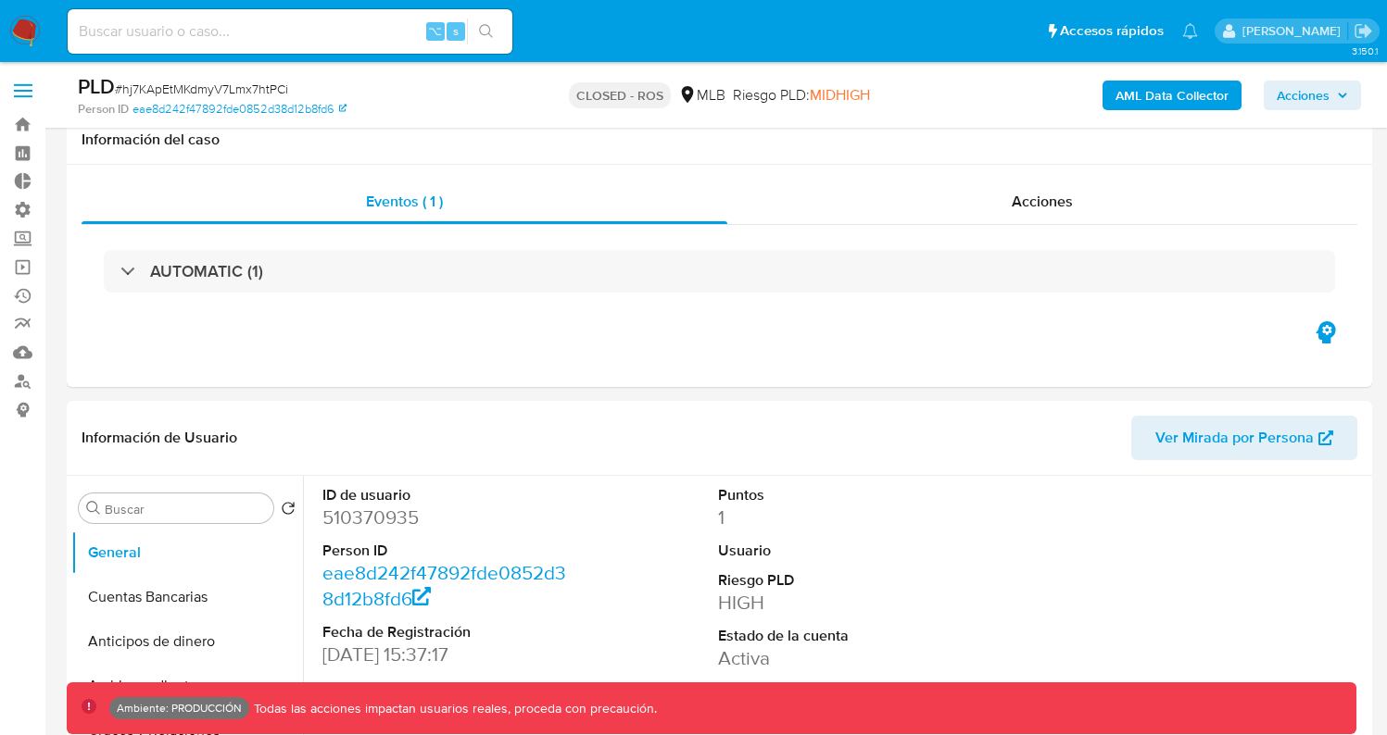
select select "10"
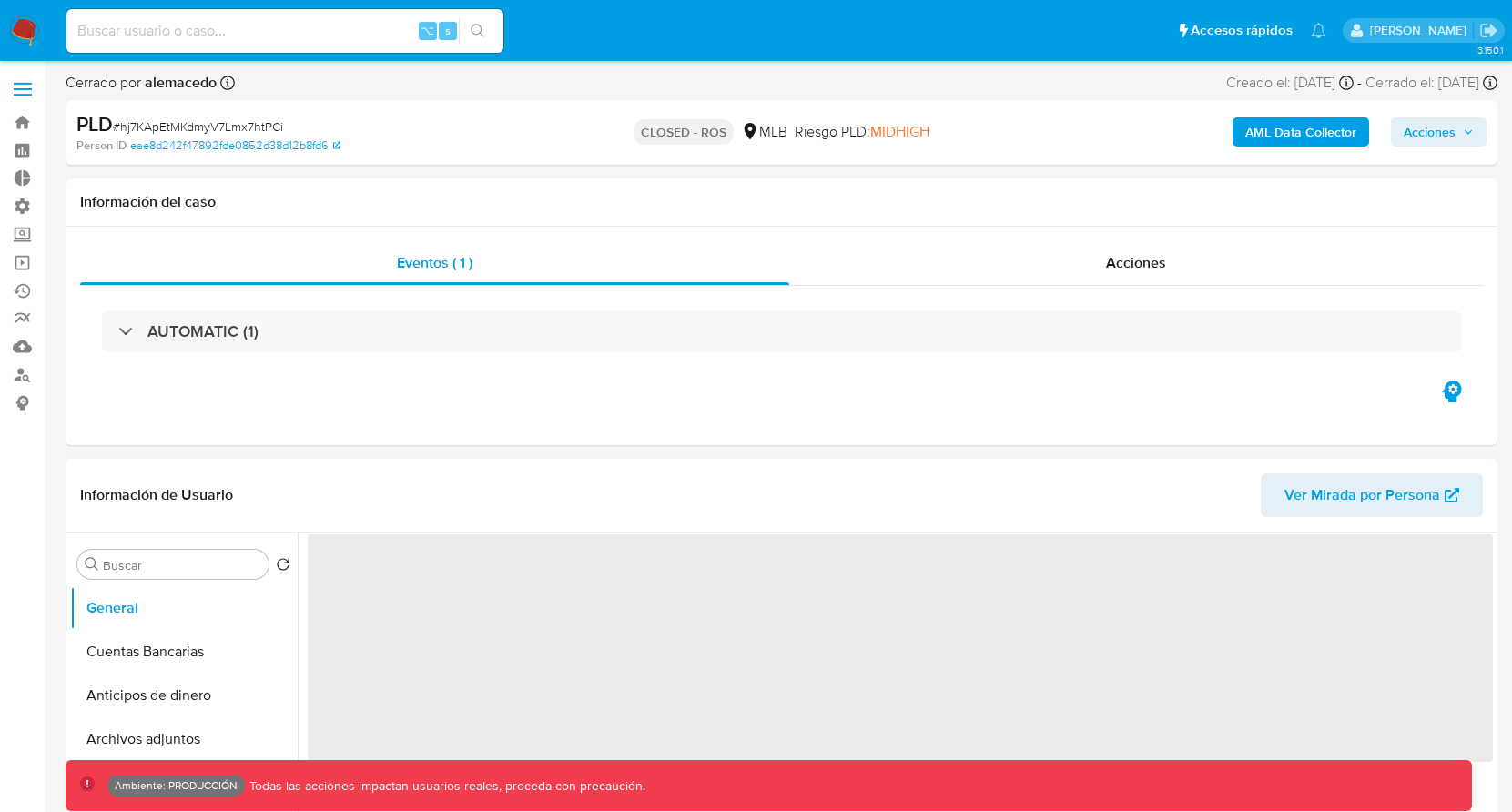
click at [21, 37] on img at bounding box center [24, 30] width 30 height 30
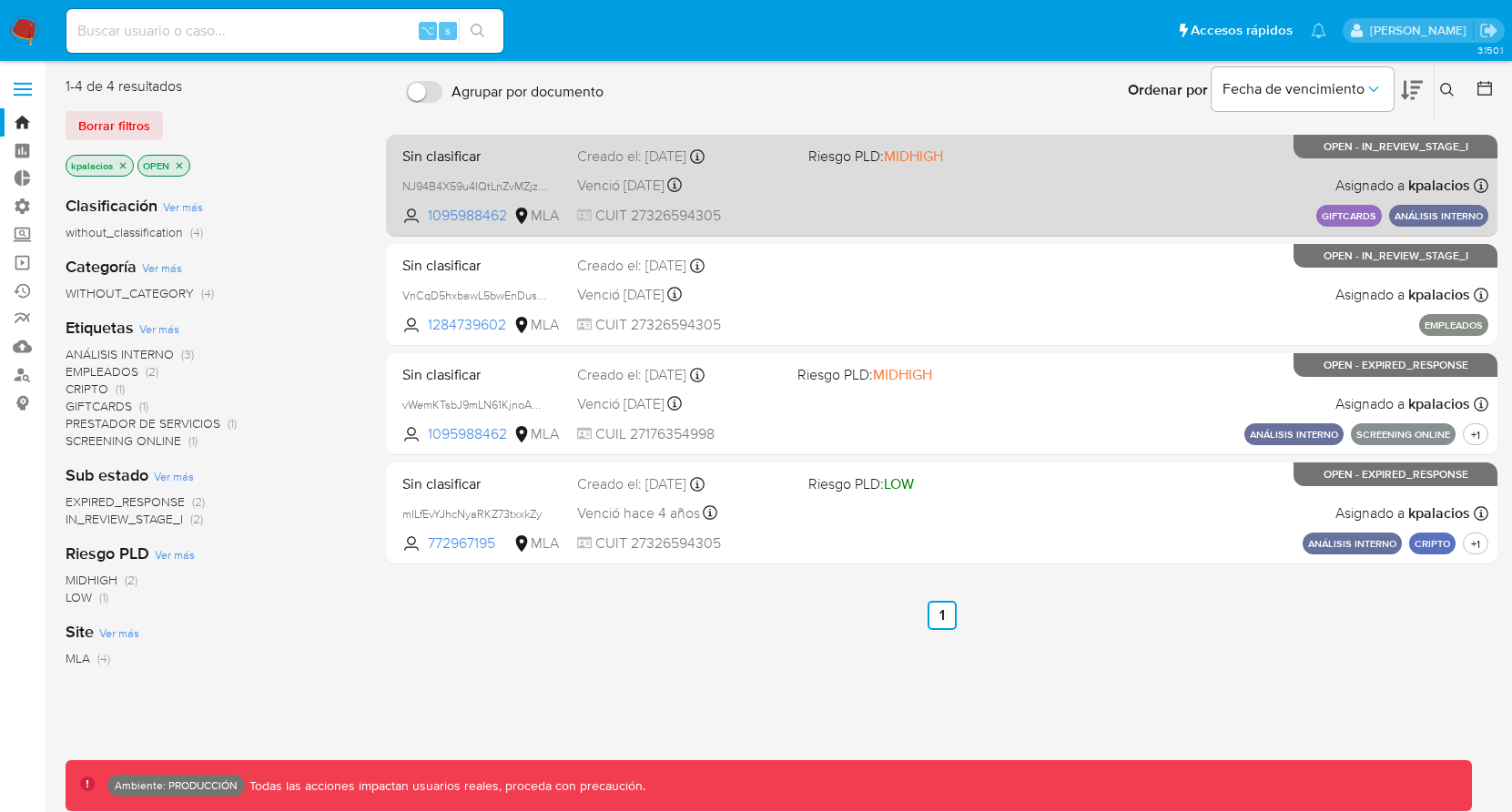
click at [873, 216] on div "Sin clasificar NJ94B4X59u4IQtLnZvMZjze6 1095988462 MLA Riesgo PLD: MIDHIGH Crea…" at bounding box center [941, 186] width 1093 height 92
click at [1088, 193] on div "Sin clasificar NJ94B4X59u4IQtLnZvMZjze6 1095988462 MLA Riesgo PLD: MIDHIGH Crea…" at bounding box center [941, 186] width 1093 height 92
click at [1058, 144] on div "Sin clasificar NJ94B4X59u4IQtLnZvMZjze6 1095988462 MLA Riesgo PLD: MIDHIGH Crea…" at bounding box center [941, 186] width 1093 height 92
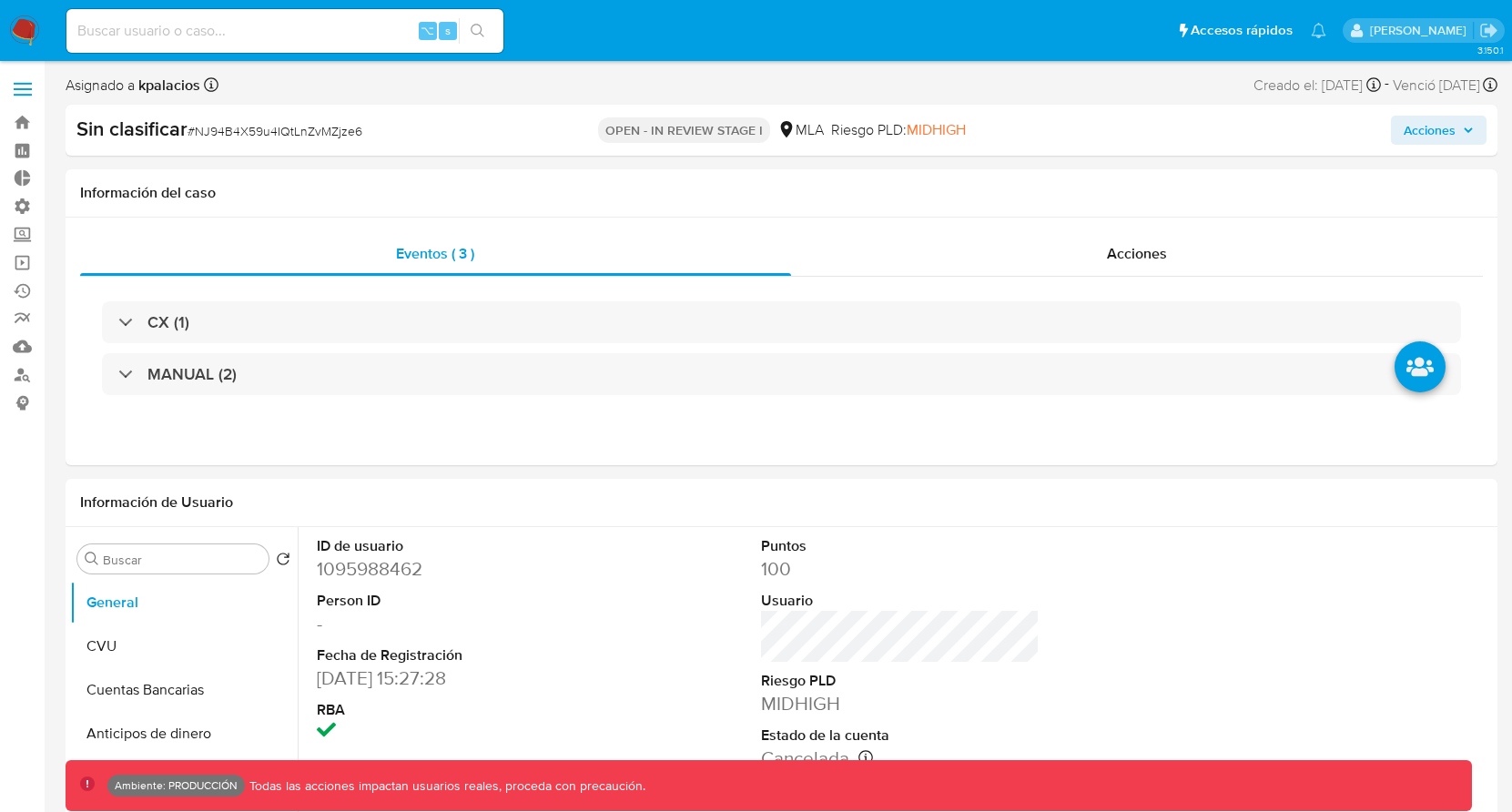
select select "10"
click at [1427, 133] on span "Acciones" at bounding box center [1428, 131] width 52 height 29
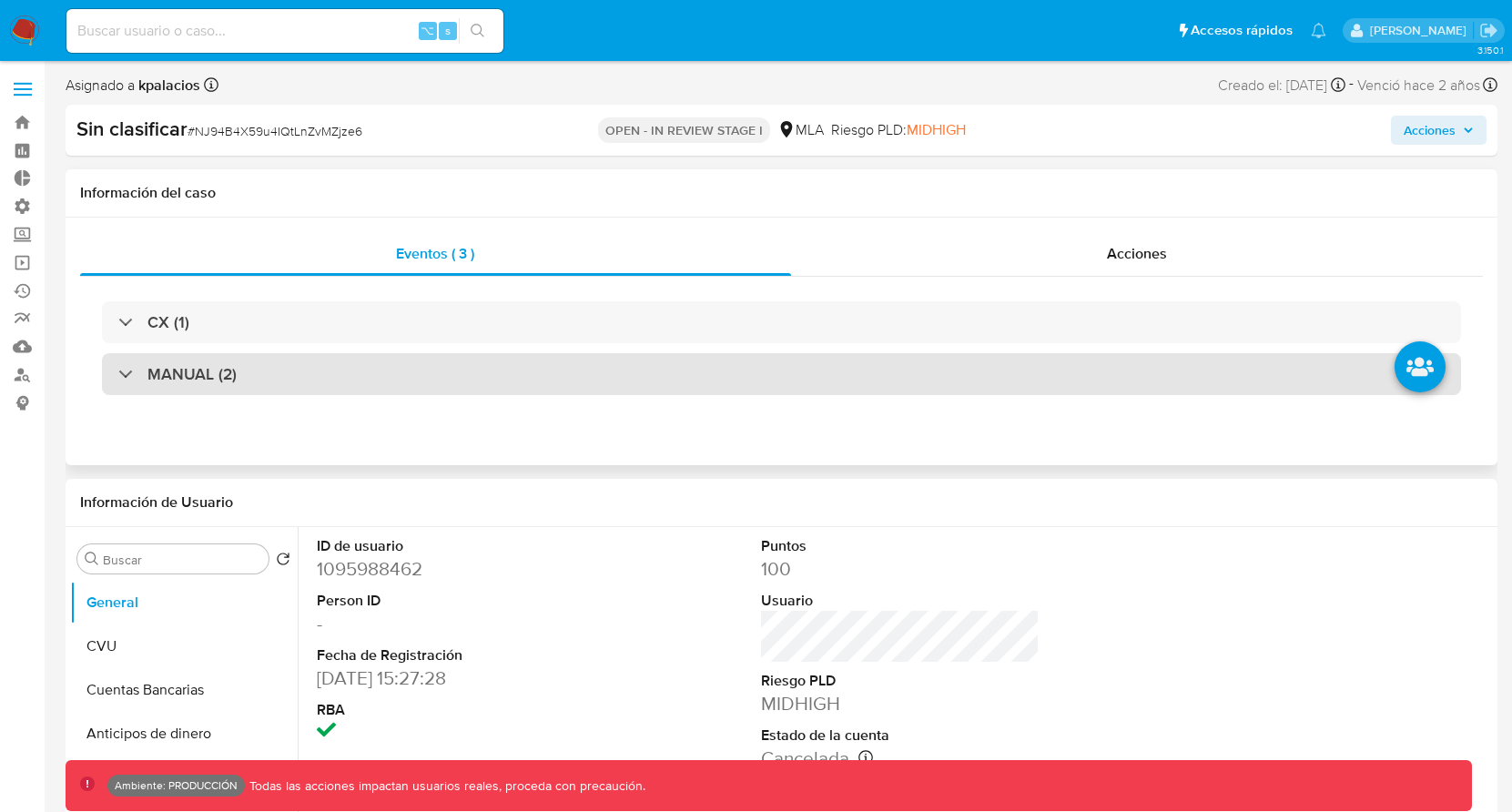
select select "10"
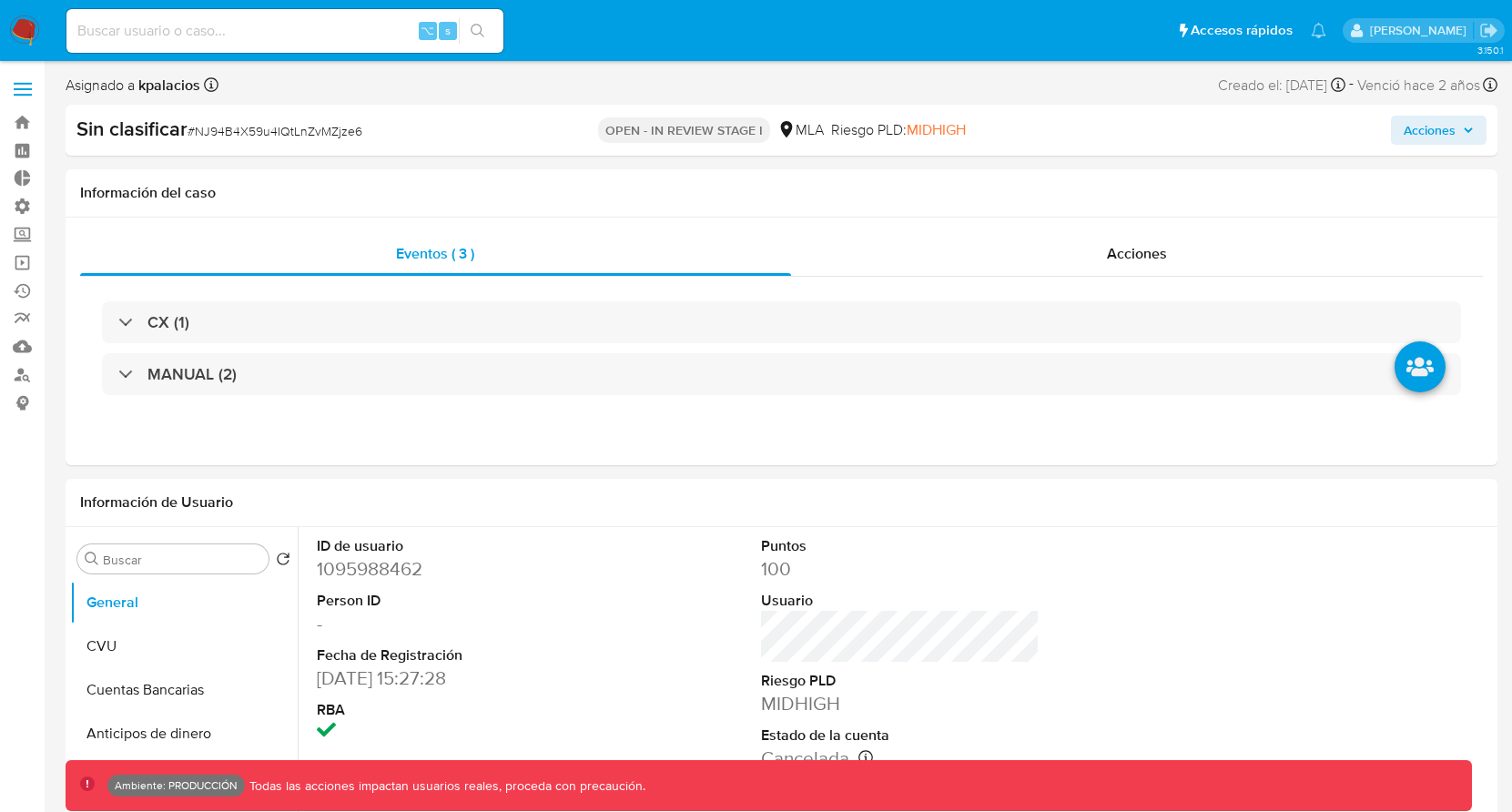
click at [1427, 132] on span "Acciones" at bounding box center [1428, 131] width 52 height 29
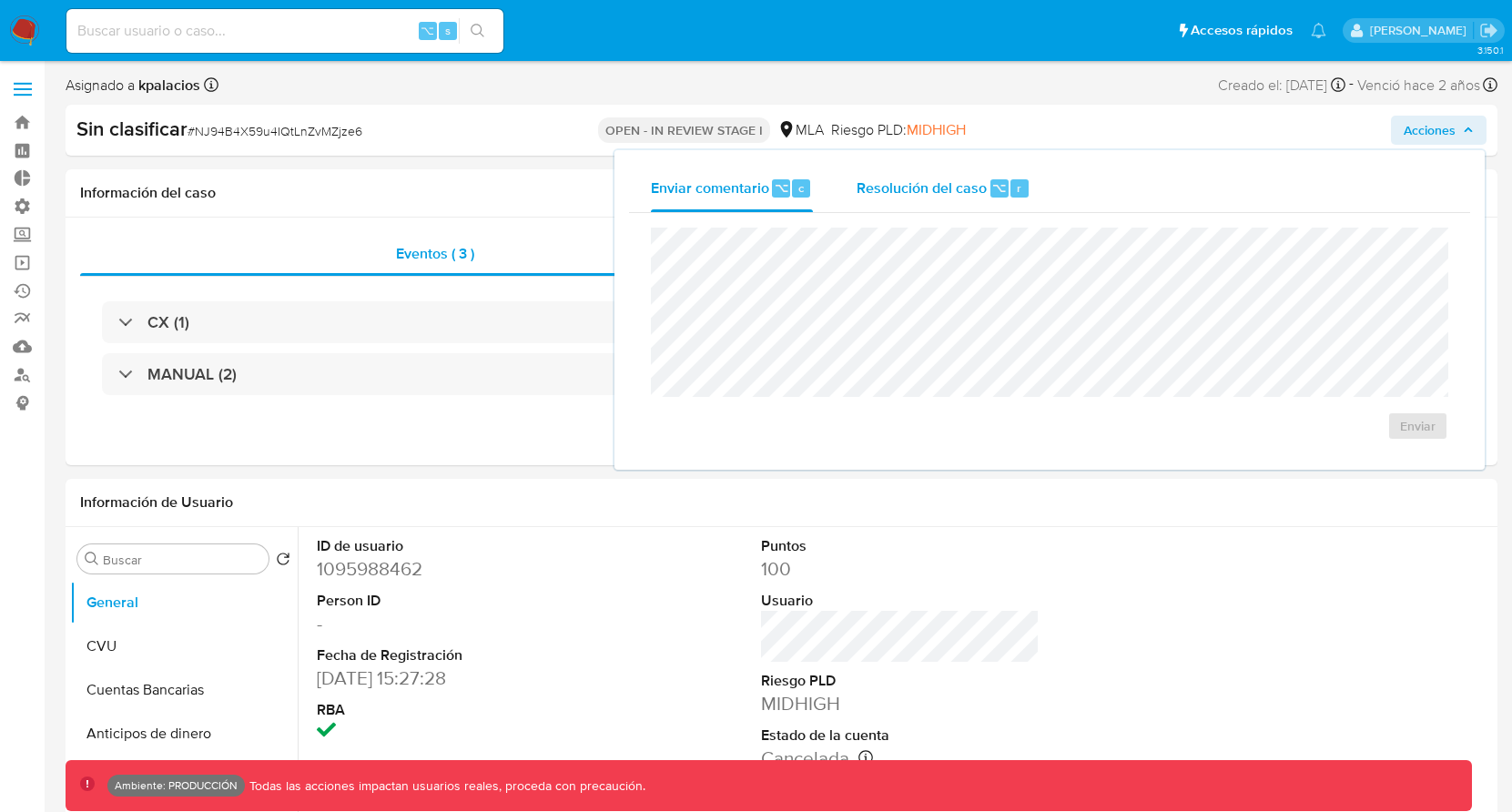
click at [947, 203] on div "Resolución del caso ⌥ r" at bounding box center [943, 189] width 174 height 47
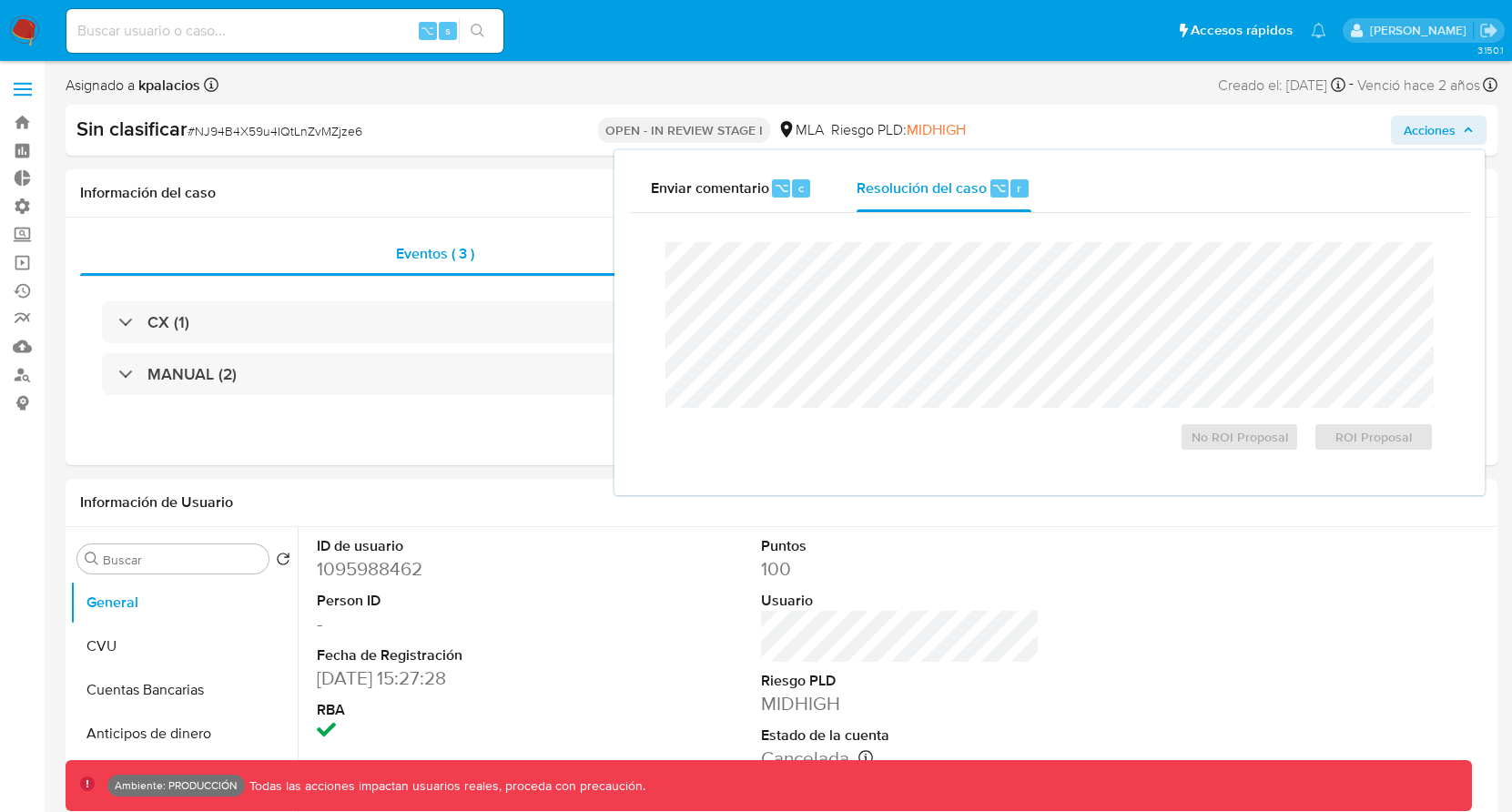
click at [635, 384] on div "Cierre de caso No ROI Proposal ROI Proposal" at bounding box center [1049, 347] width 841 height 267
click at [731, 191] on span "Enviar comentario" at bounding box center [709, 187] width 118 height 21
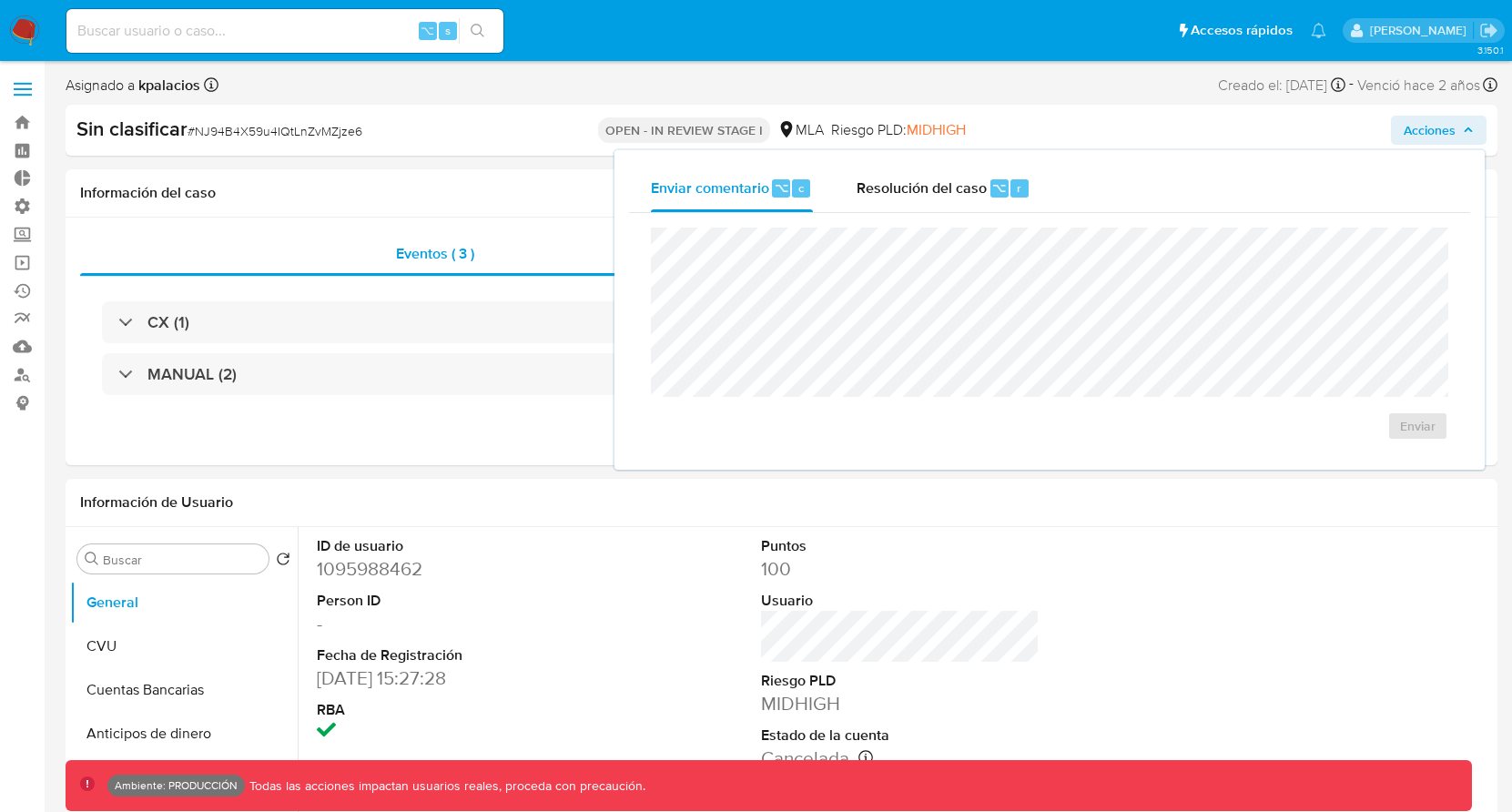
click at [187, 28] on input at bounding box center [285, 30] width 437 height 24
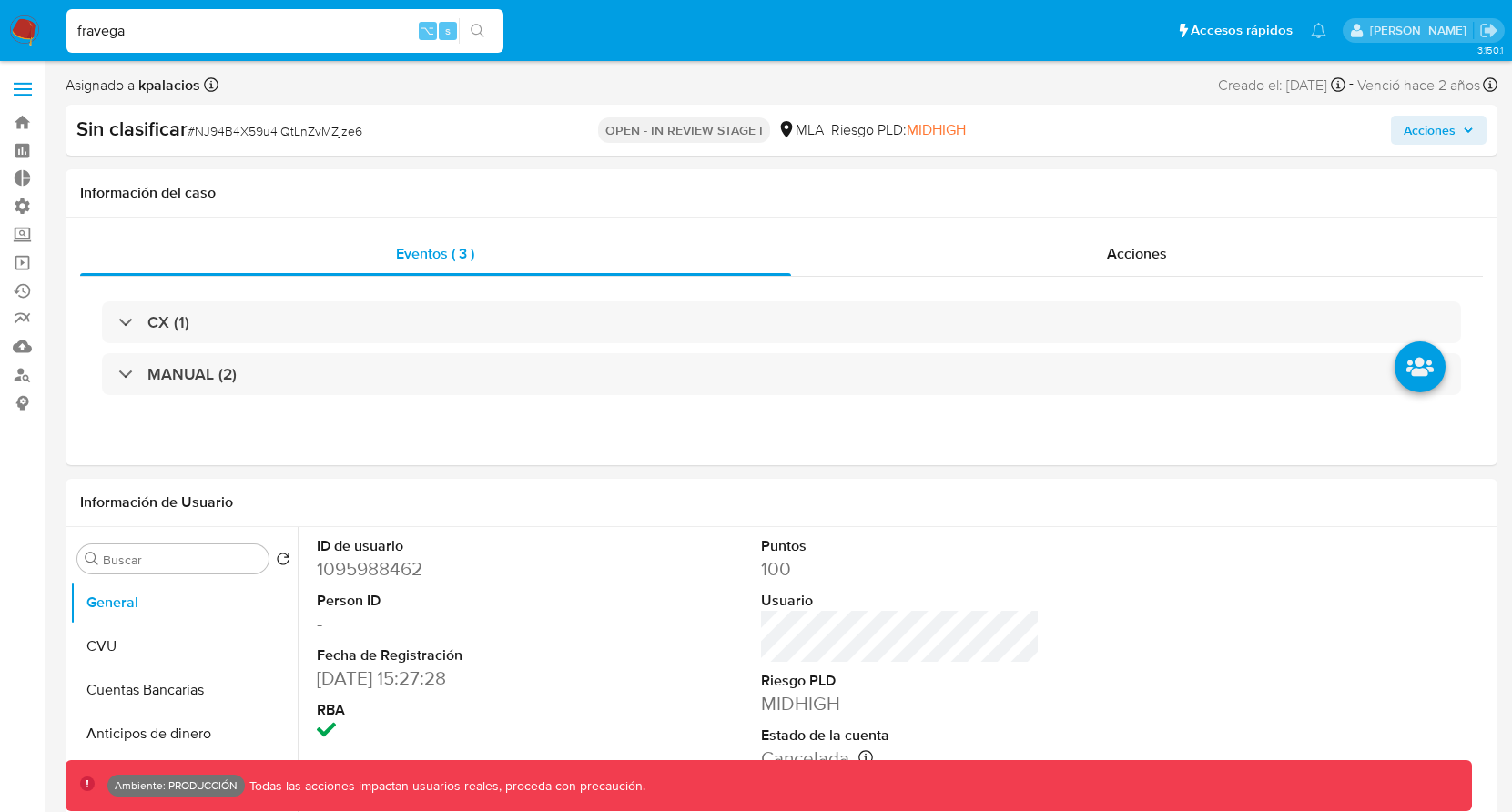
type input "fravega"
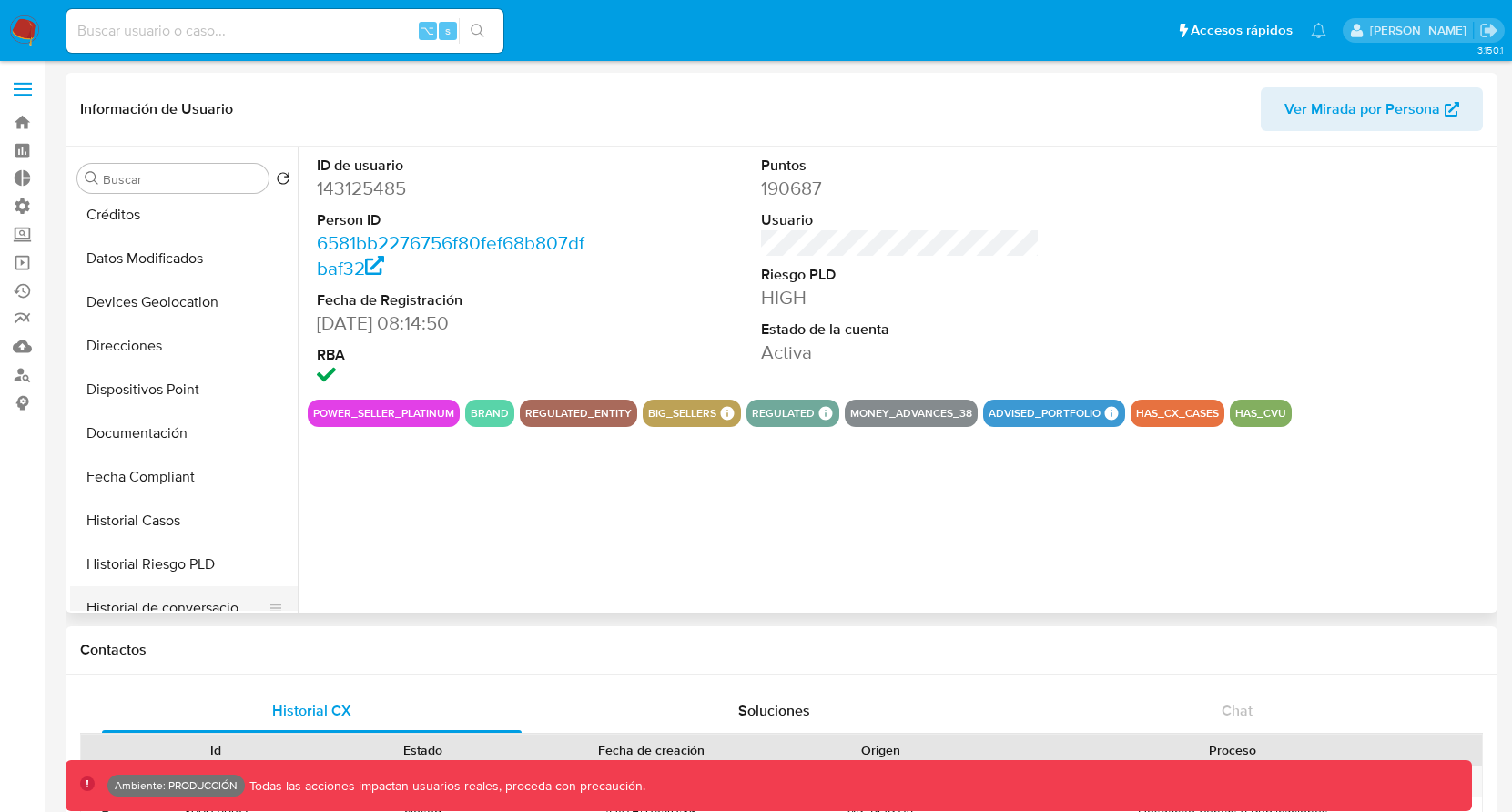
select select "10"
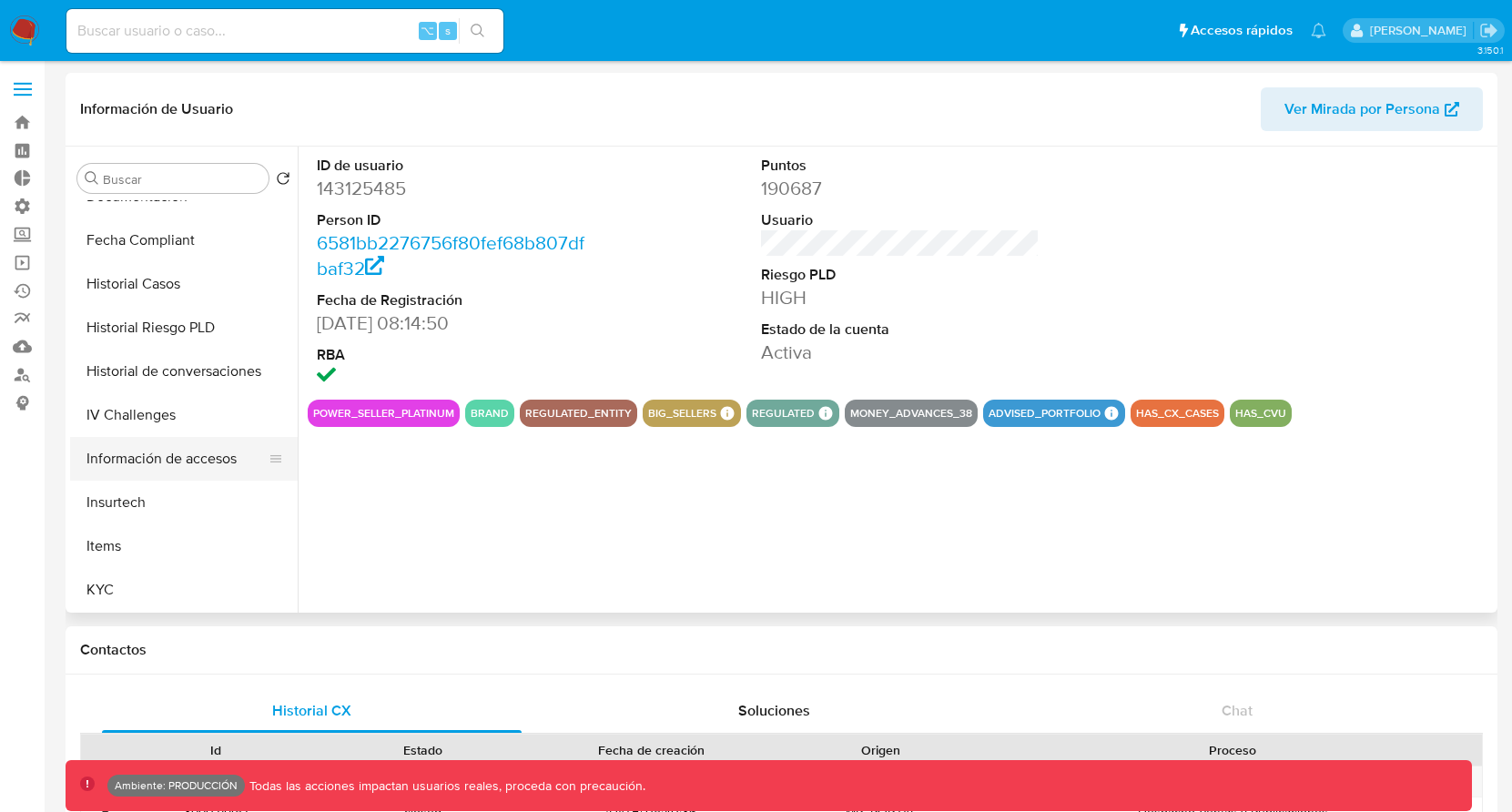
scroll to position [533, 0]
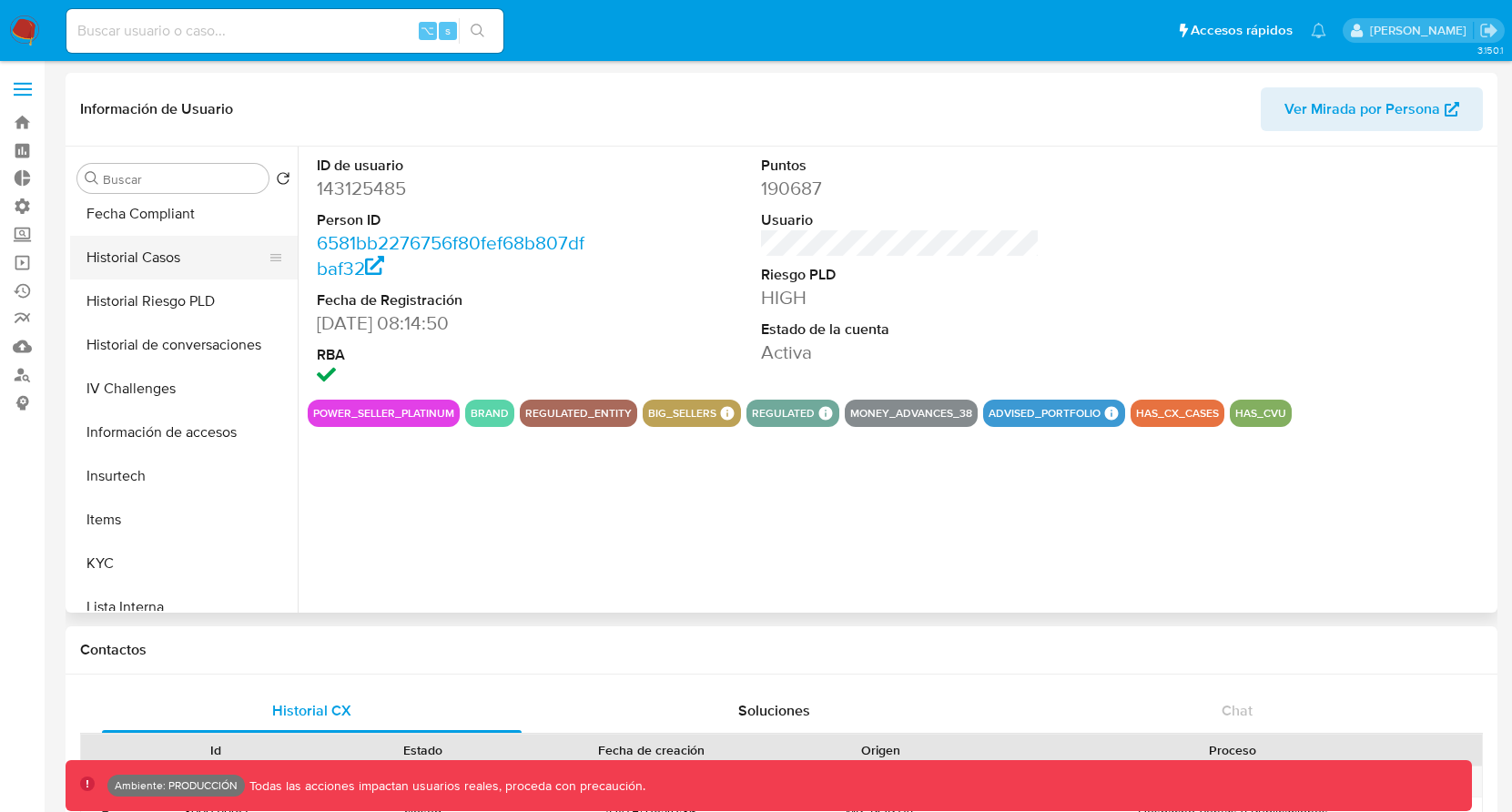
click at [163, 262] on button "Historial Casos" at bounding box center [176, 258] width 213 height 43
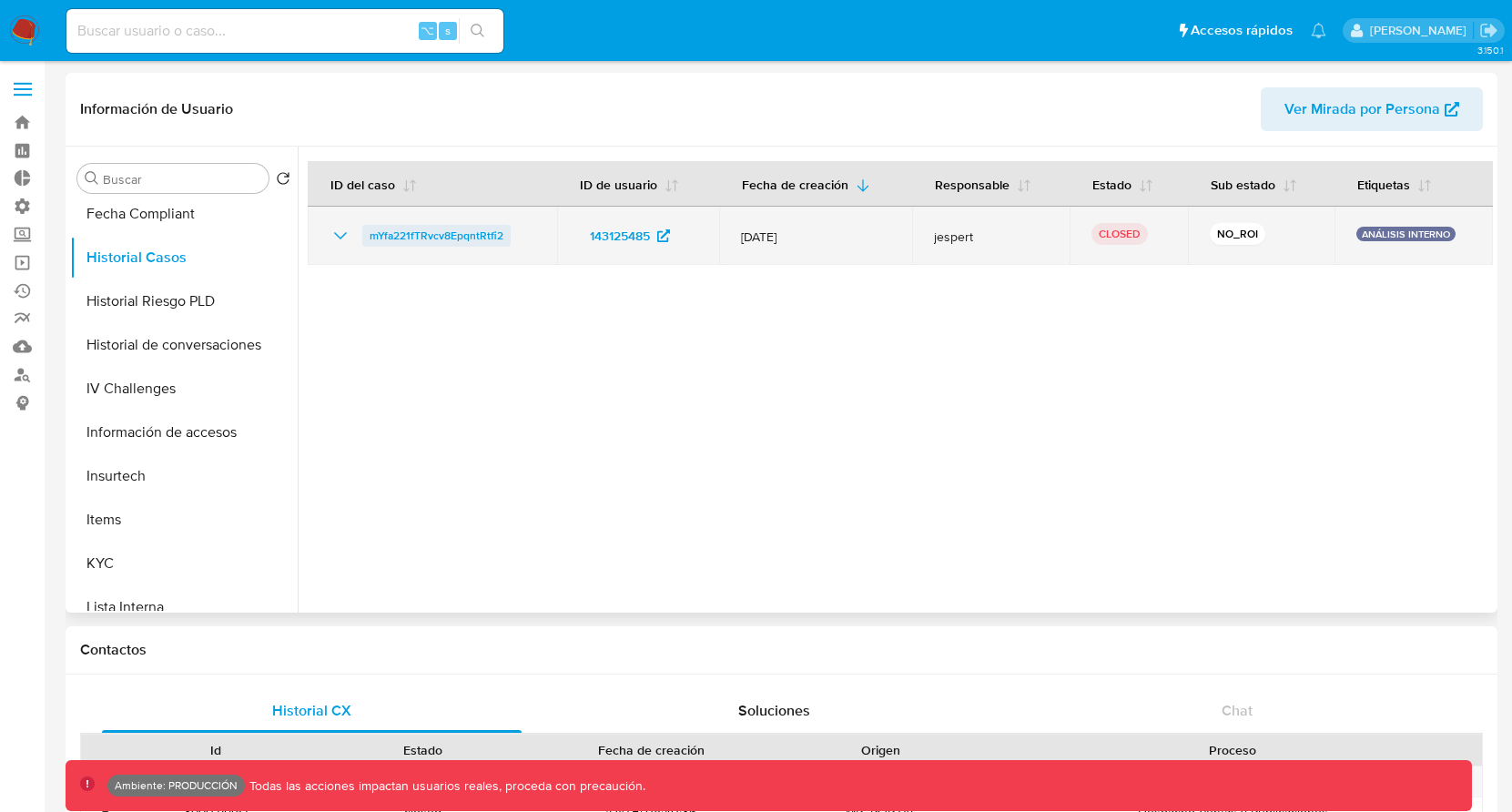
click at [456, 238] on span "mYfa221fTRvcv8EpqntRtfi2" at bounding box center [436, 236] width 134 height 22
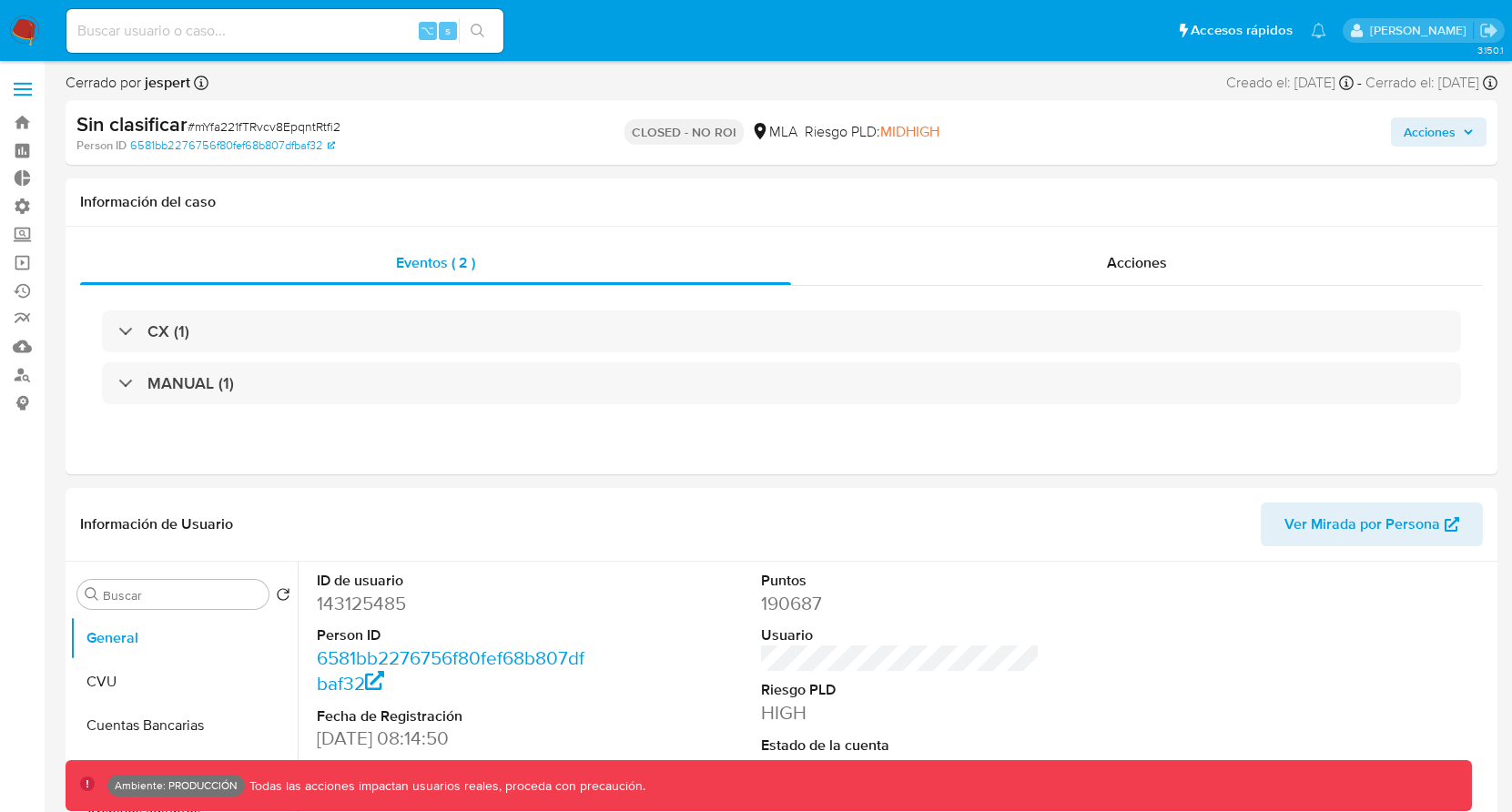
select select "10"
click at [1428, 132] on span "Acciones" at bounding box center [1428, 132] width 52 height 29
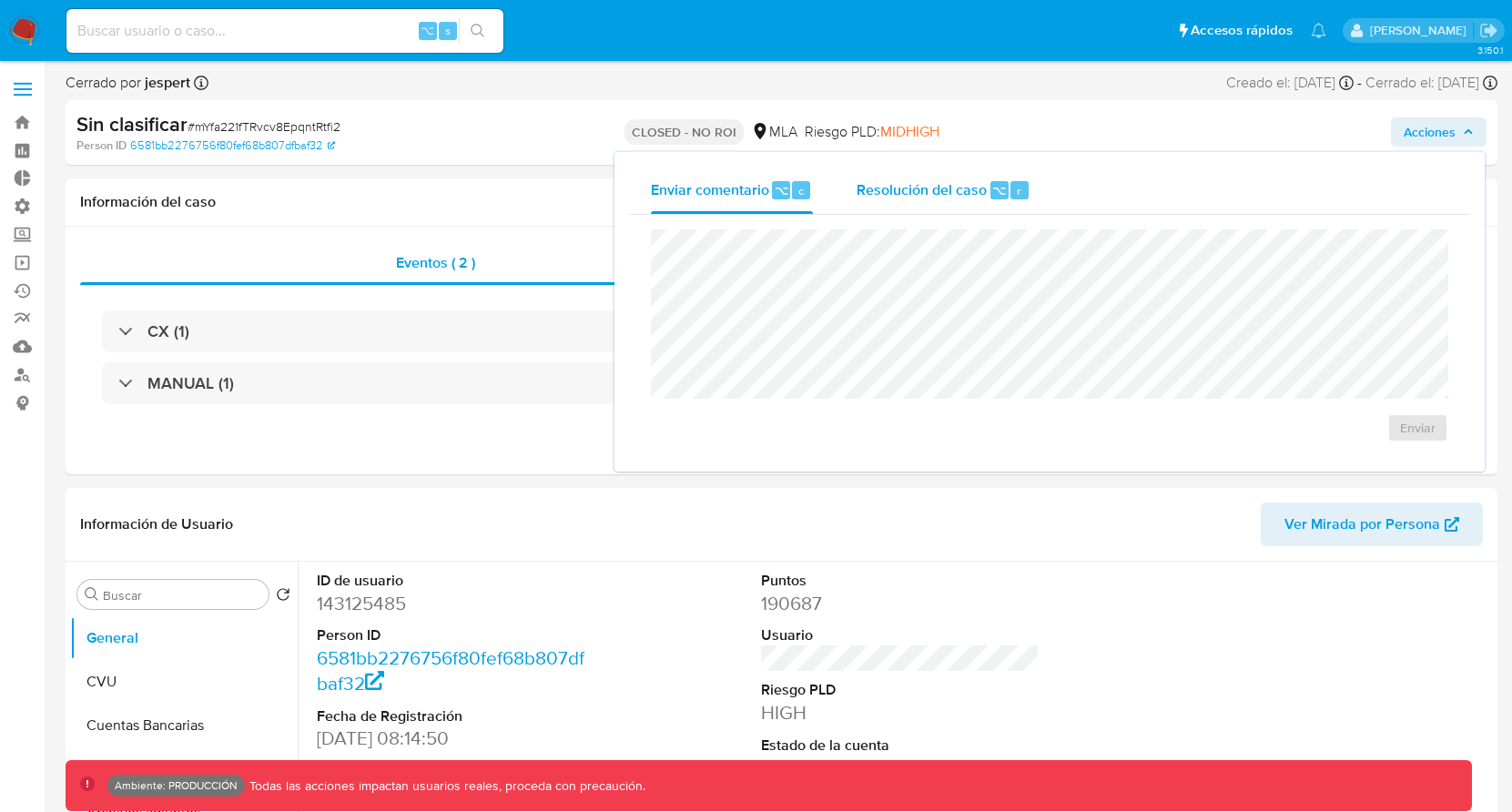
click at [908, 179] on span "Resolución del caso" at bounding box center [922, 189] width 130 height 21
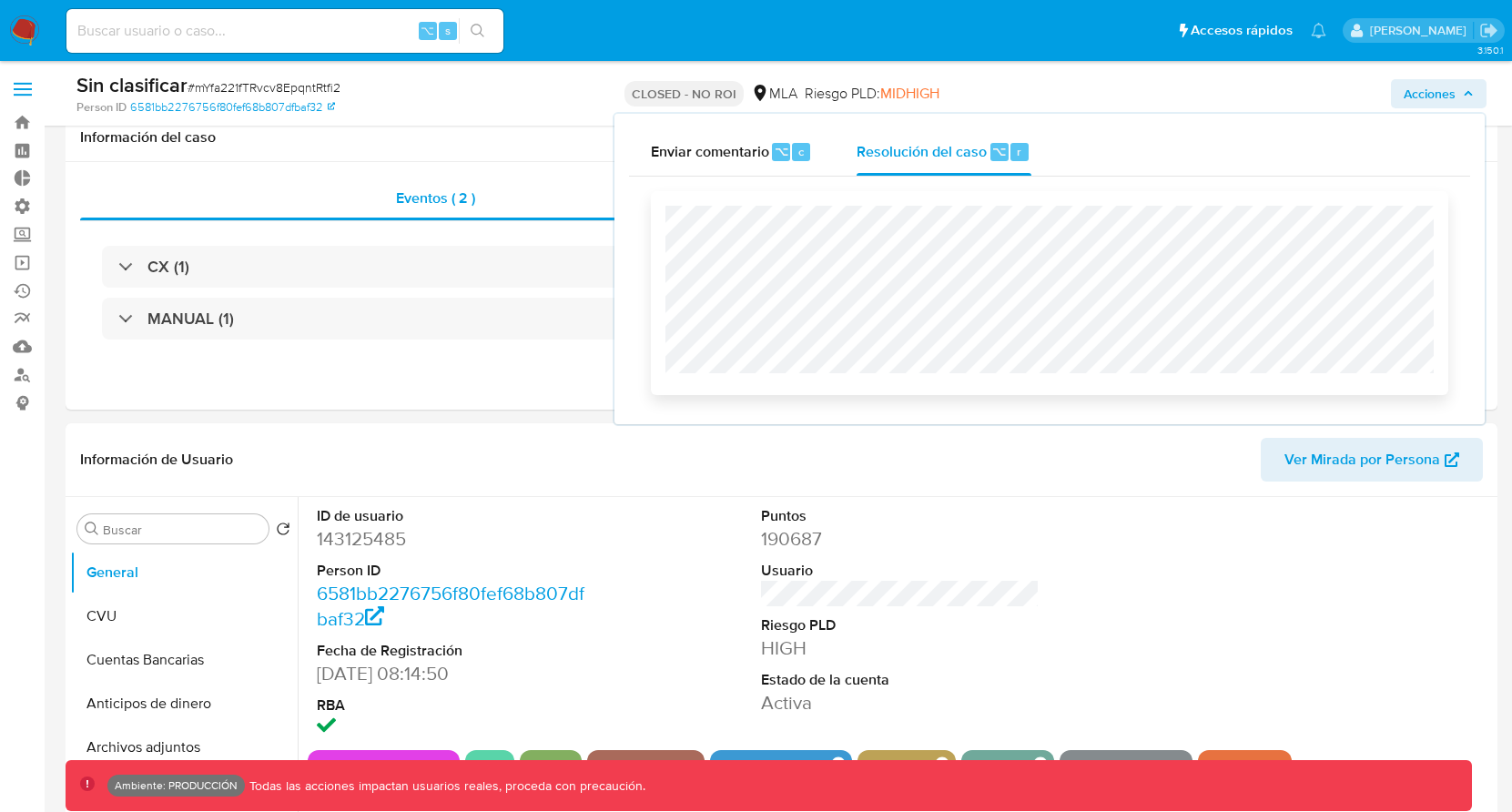
scroll to position [427, 0]
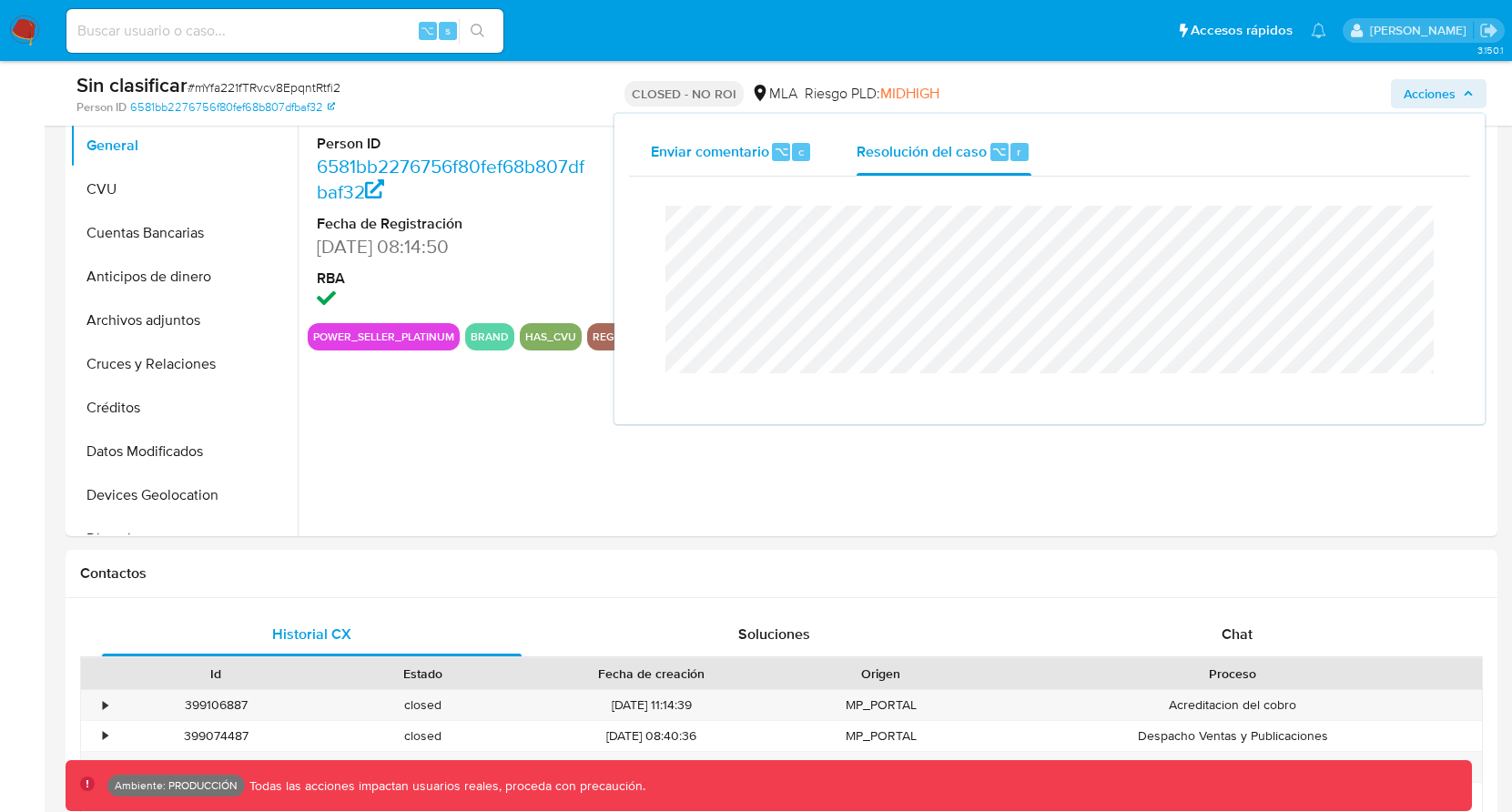
click at [760, 156] on span "Enviar comentario" at bounding box center [709, 150] width 118 height 21
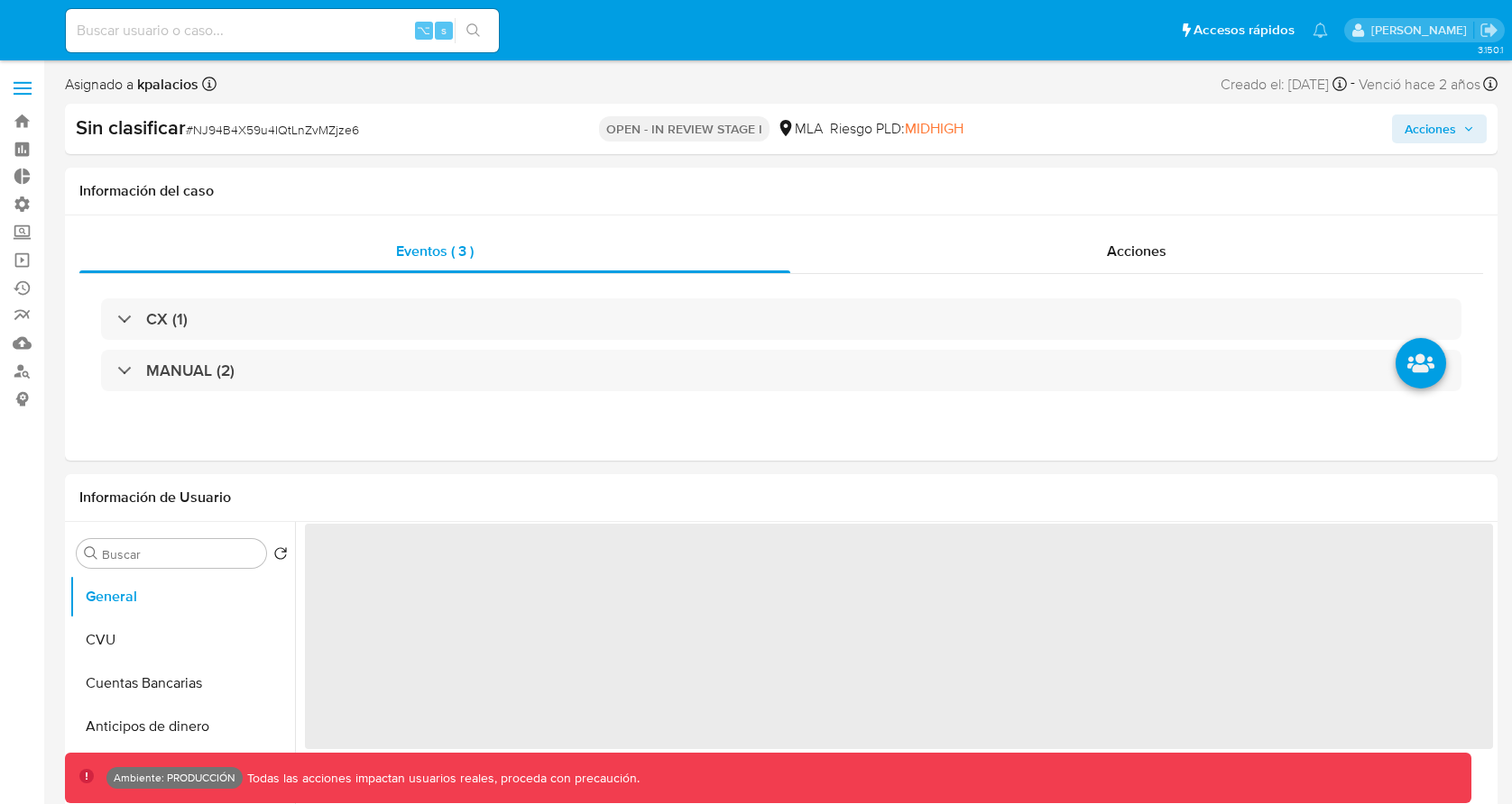
select select "10"
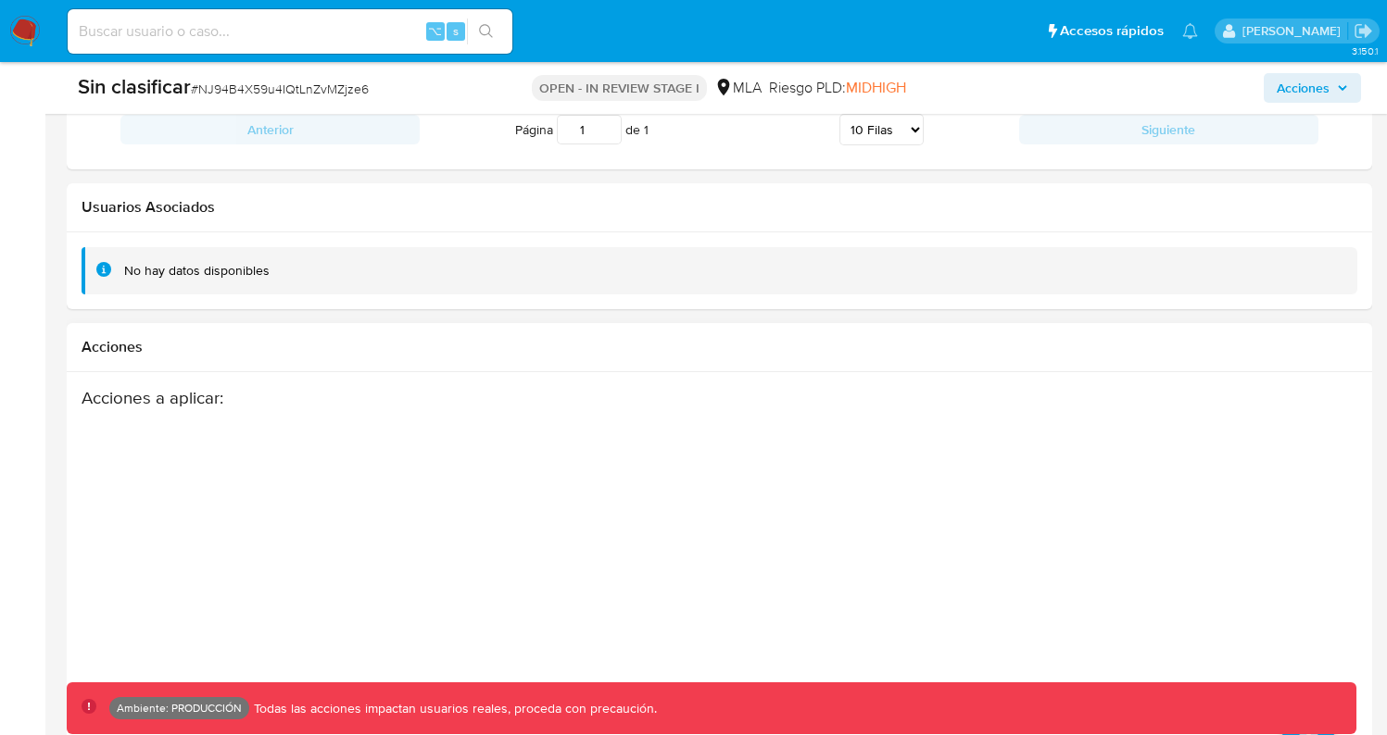
scroll to position [2658, 0]
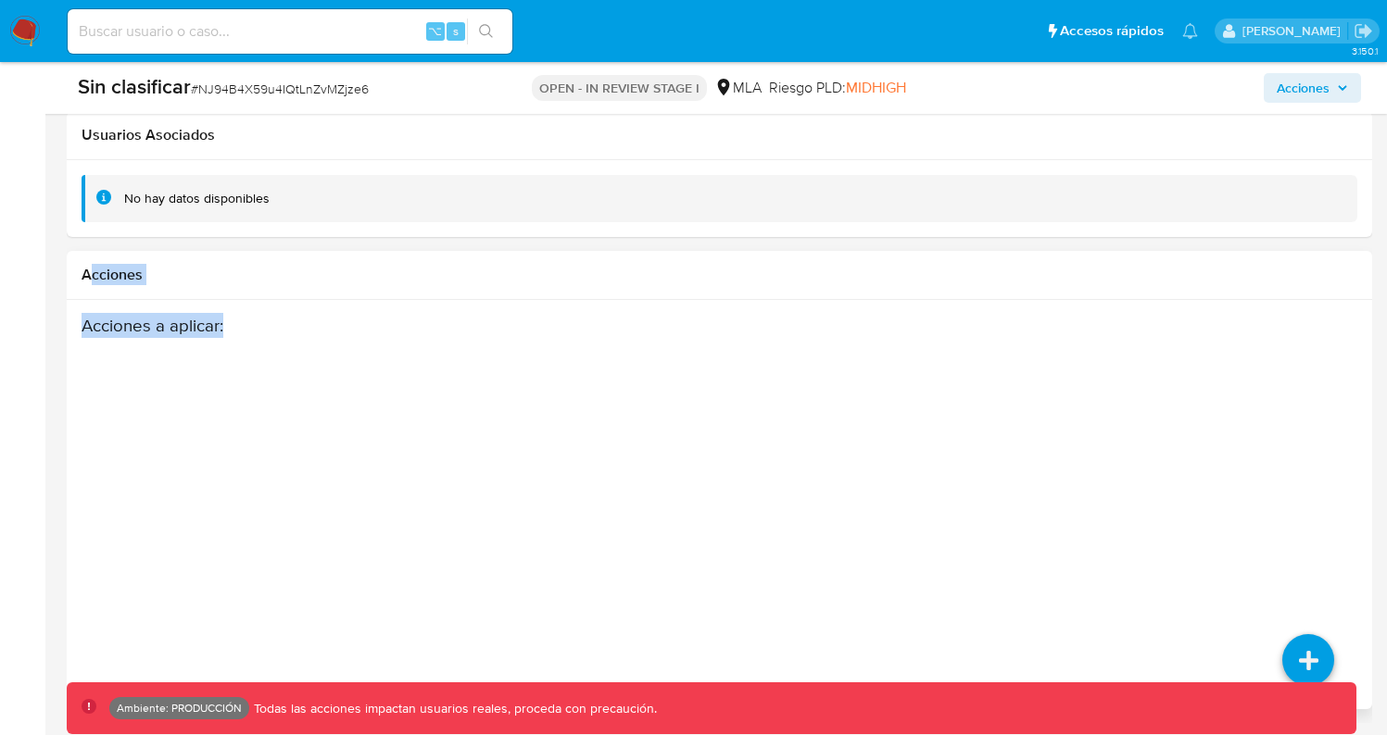
drag, startPoint x: 93, startPoint y: 276, endPoint x: 250, endPoint y: 346, distance: 172.1
click at [249, 345] on div "Acciones Acciones a aplicar :" at bounding box center [719, 480] width 1305 height 459
click at [295, 355] on div "Acciones a aplicar :" at bounding box center [650, 463] width 1136 height 296
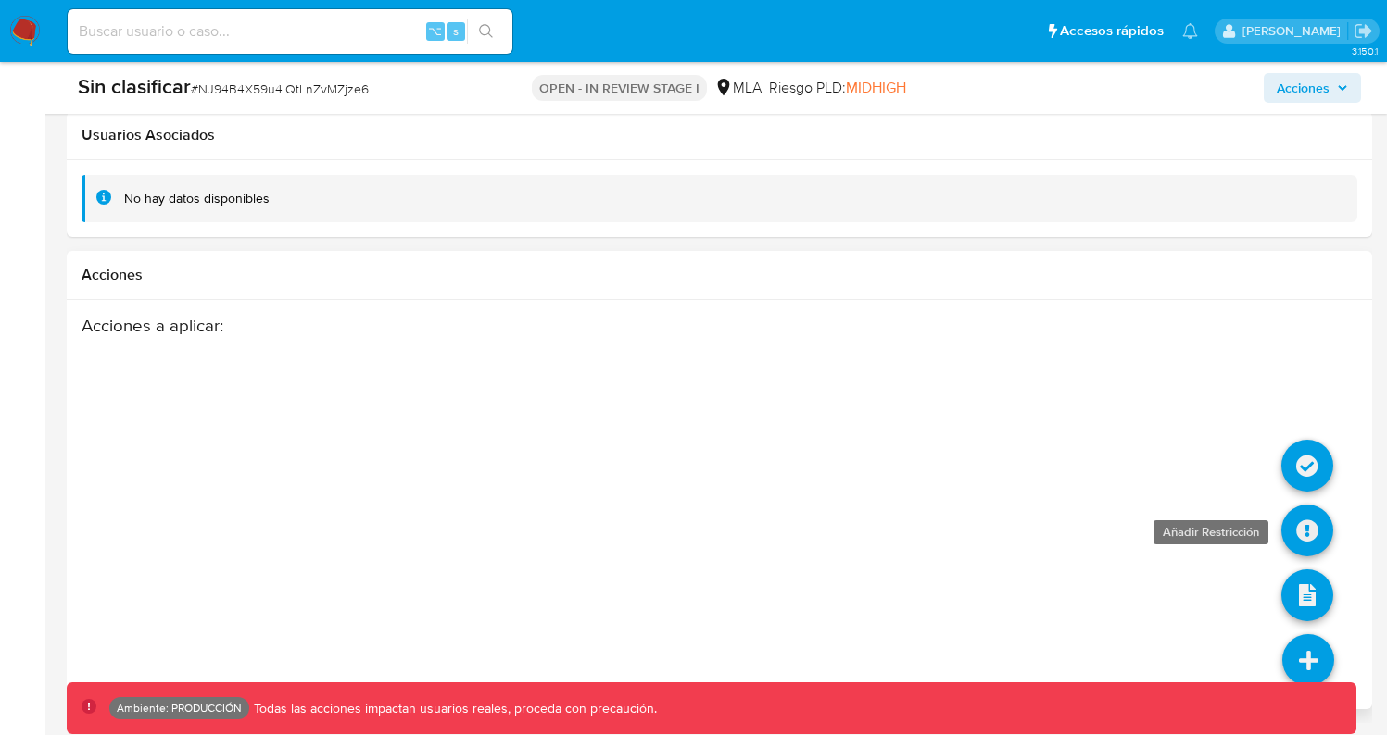
click at [1305, 535] on icon at bounding box center [1307, 531] width 52 height 52
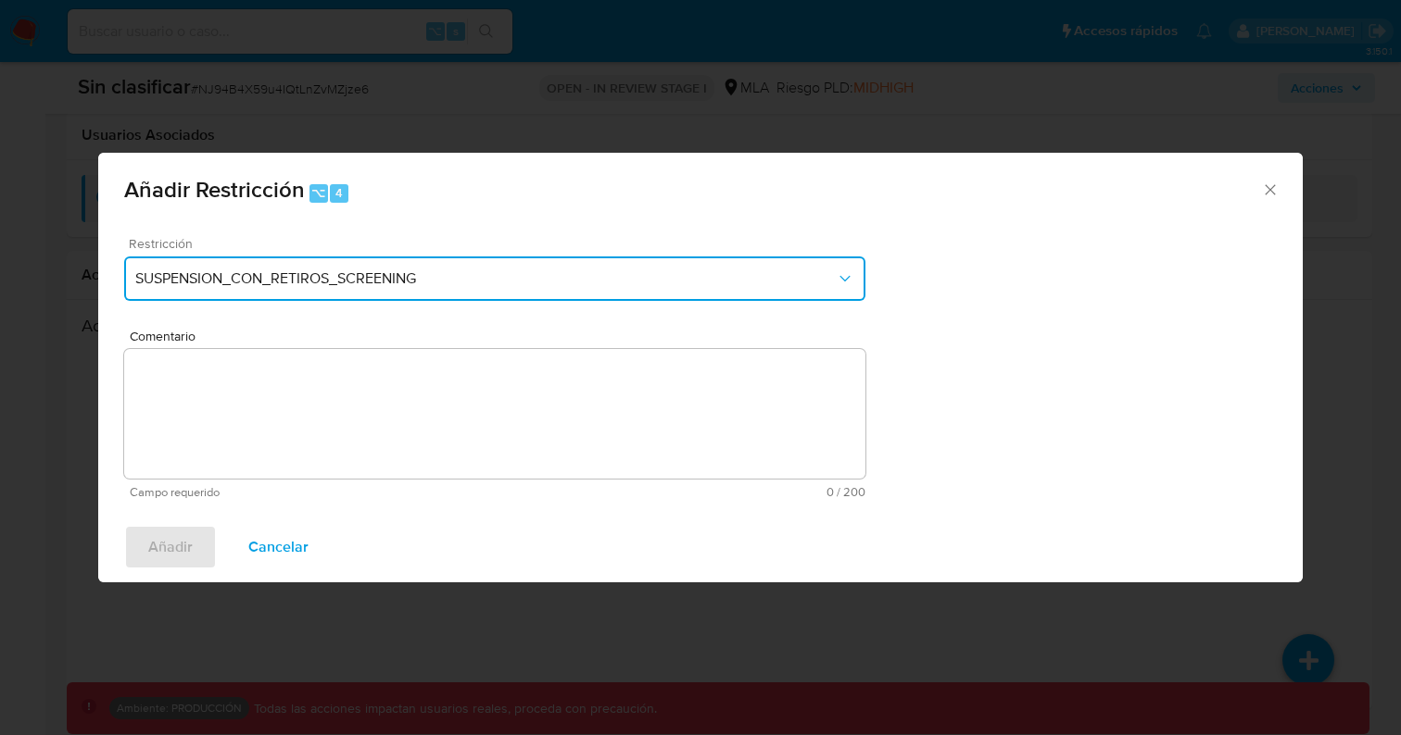
click at [251, 274] on span "SUSPENSION_CON_RETIROS_SCREENING" at bounding box center [485, 279] width 700 height 19
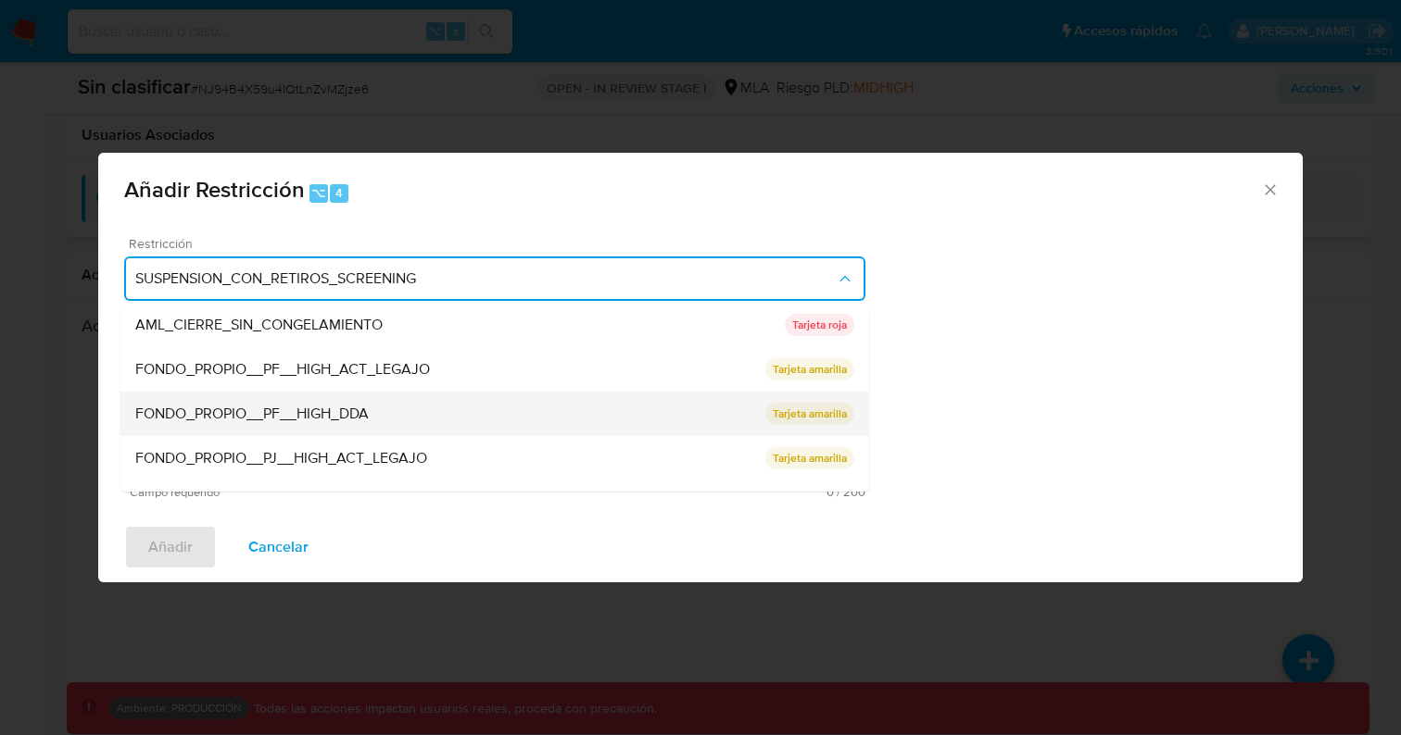
scroll to position [145, 0]
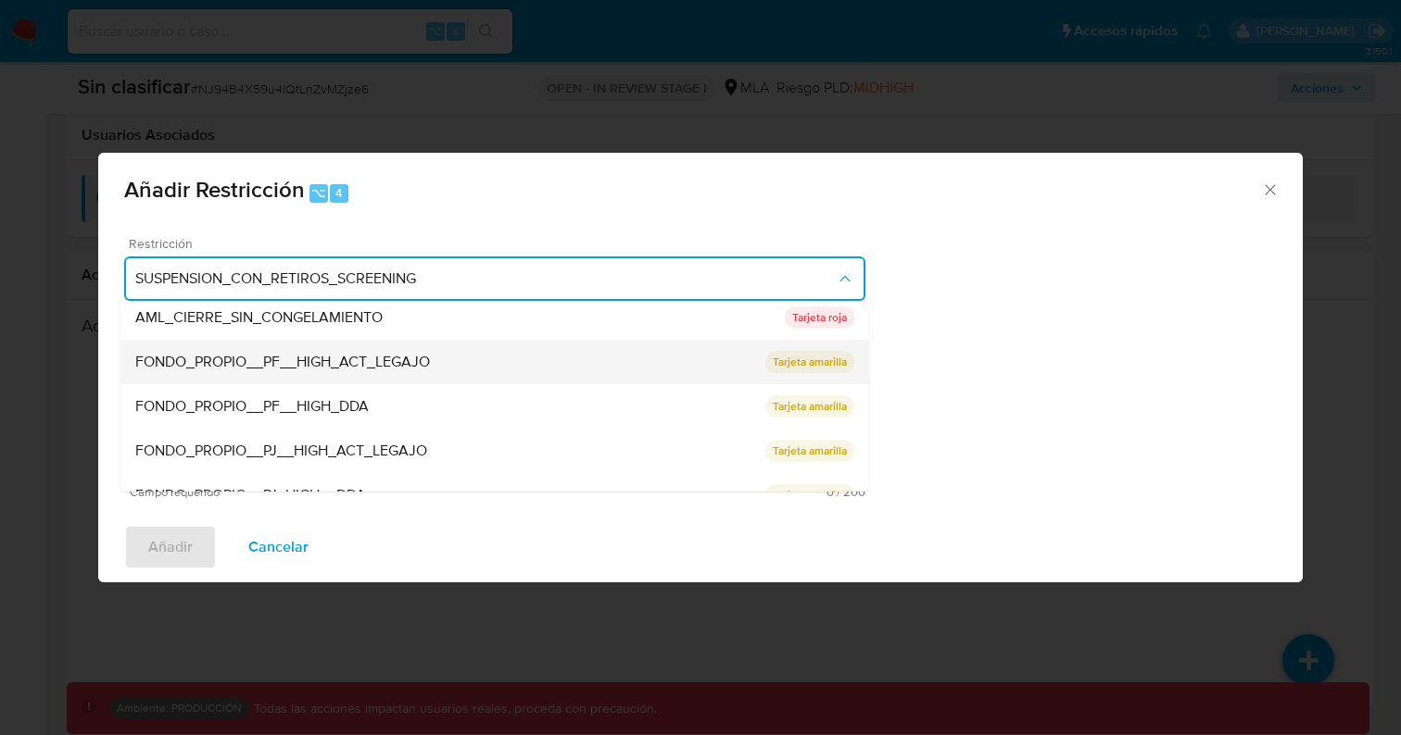
click at [400, 370] on span "FONDO_PROPIO__PF__HIGH_ACT_LEGAJO" at bounding box center [282, 362] width 295 height 19
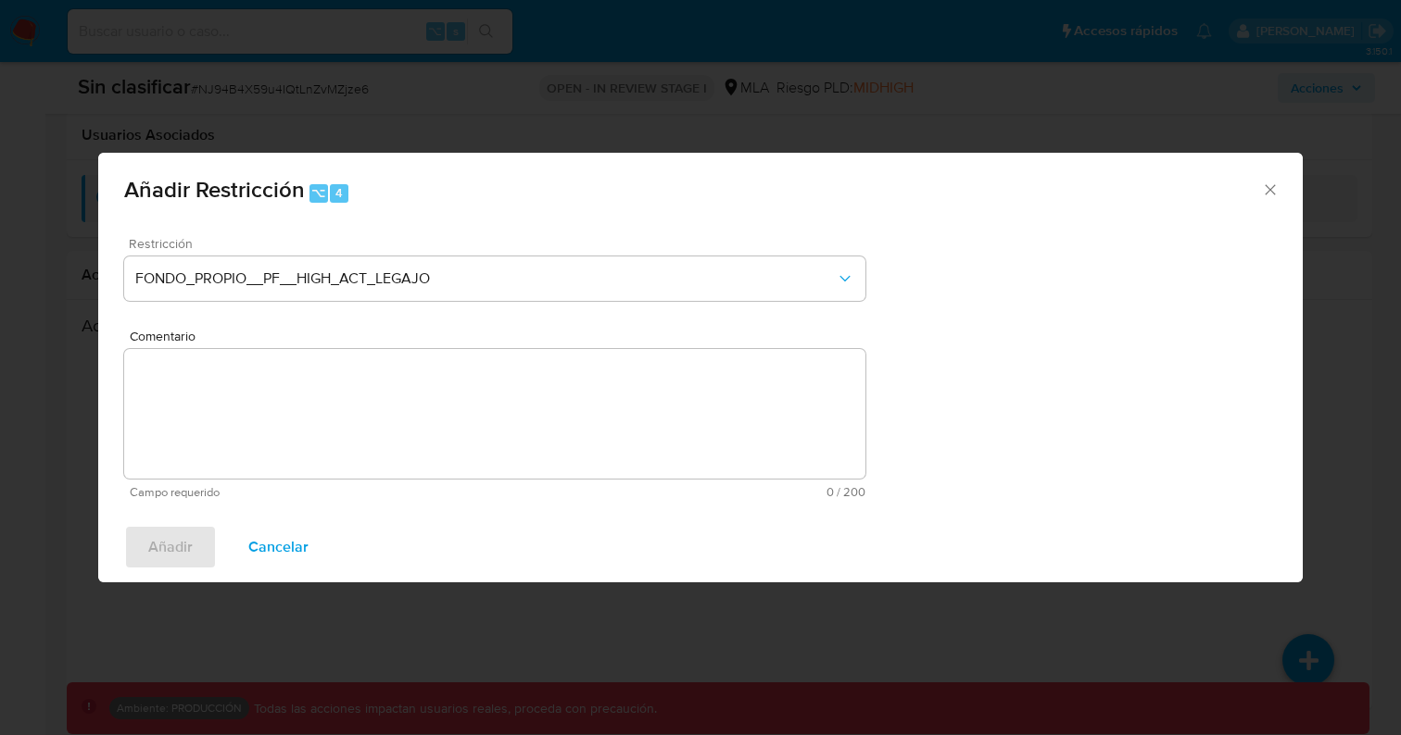
click at [281, 421] on textarea "Comentario" at bounding box center [494, 414] width 741 height 130
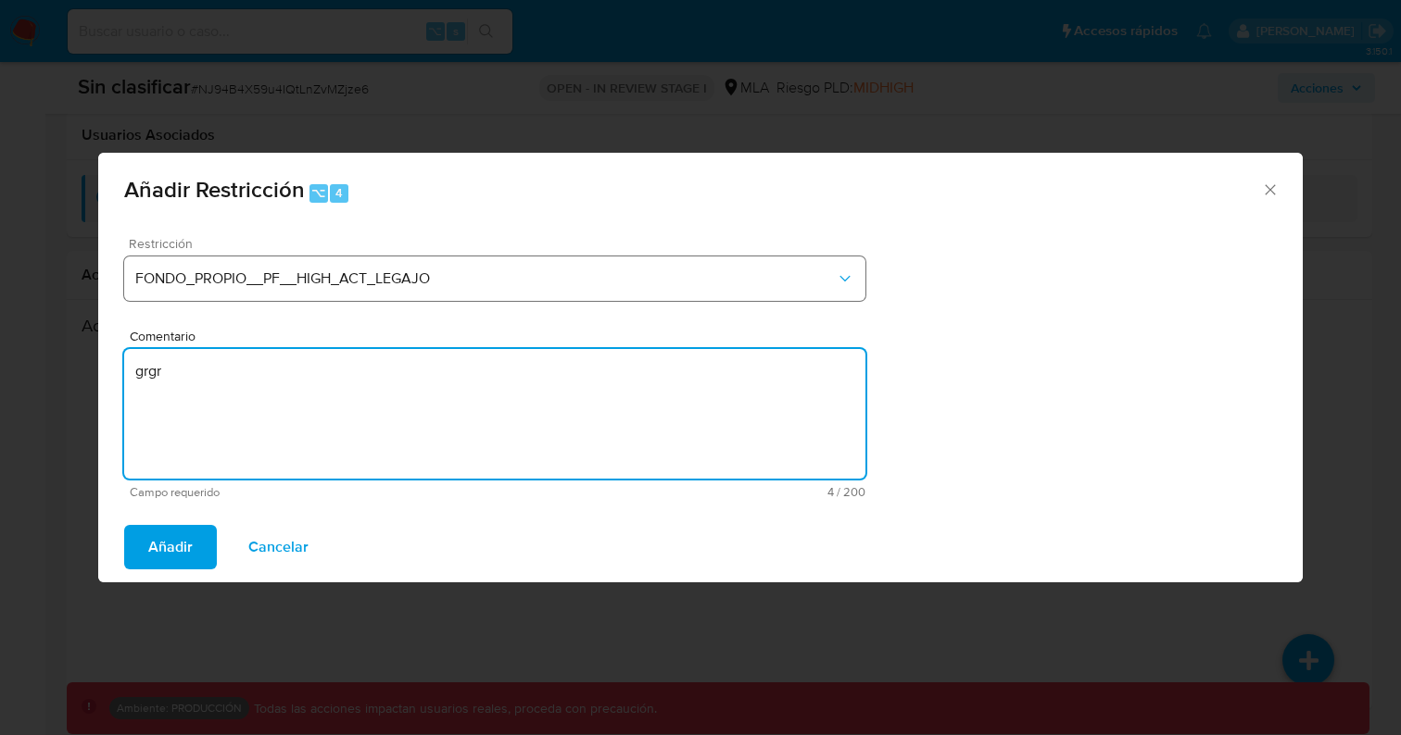
type textarea "grgr"
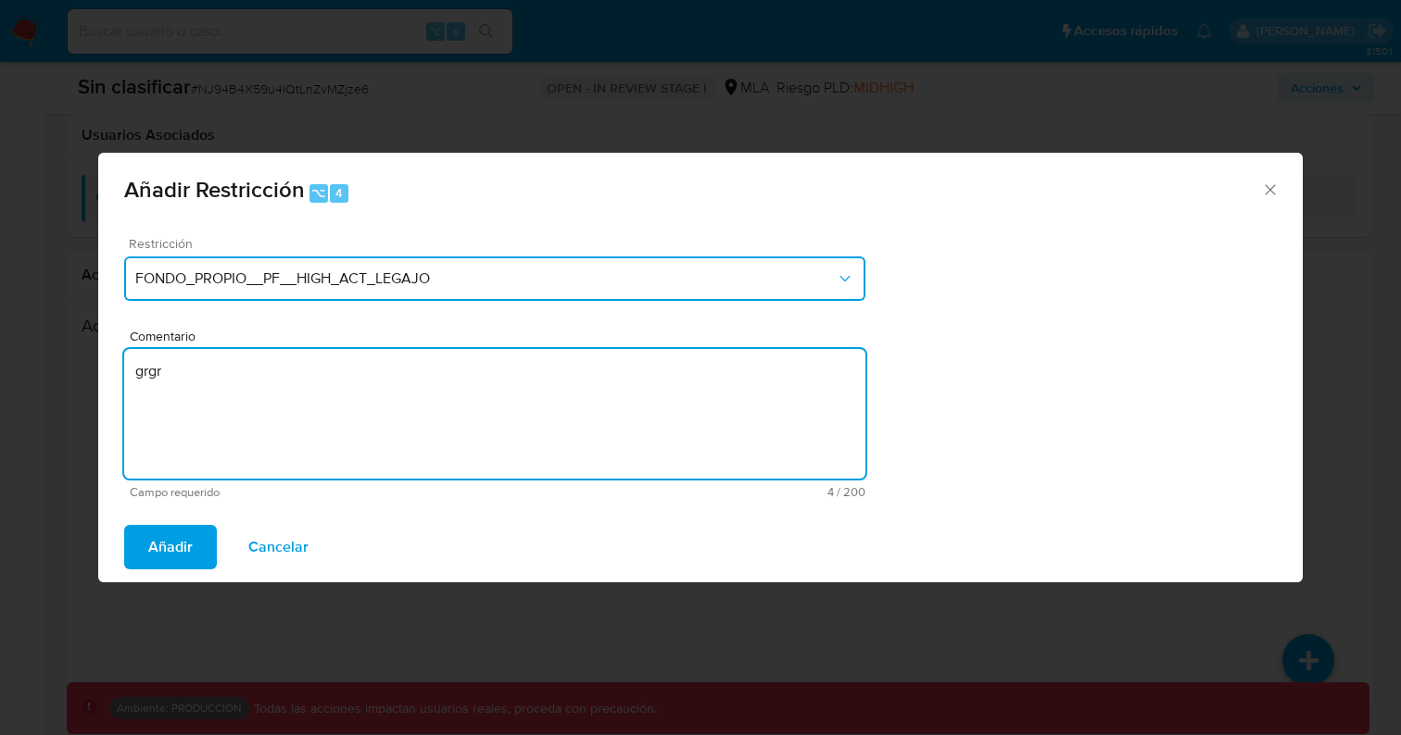
click at [572, 270] on span "FONDO_PROPIO__PF__HIGH_ACT_LEGAJO" at bounding box center [485, 279] width 700 height 19
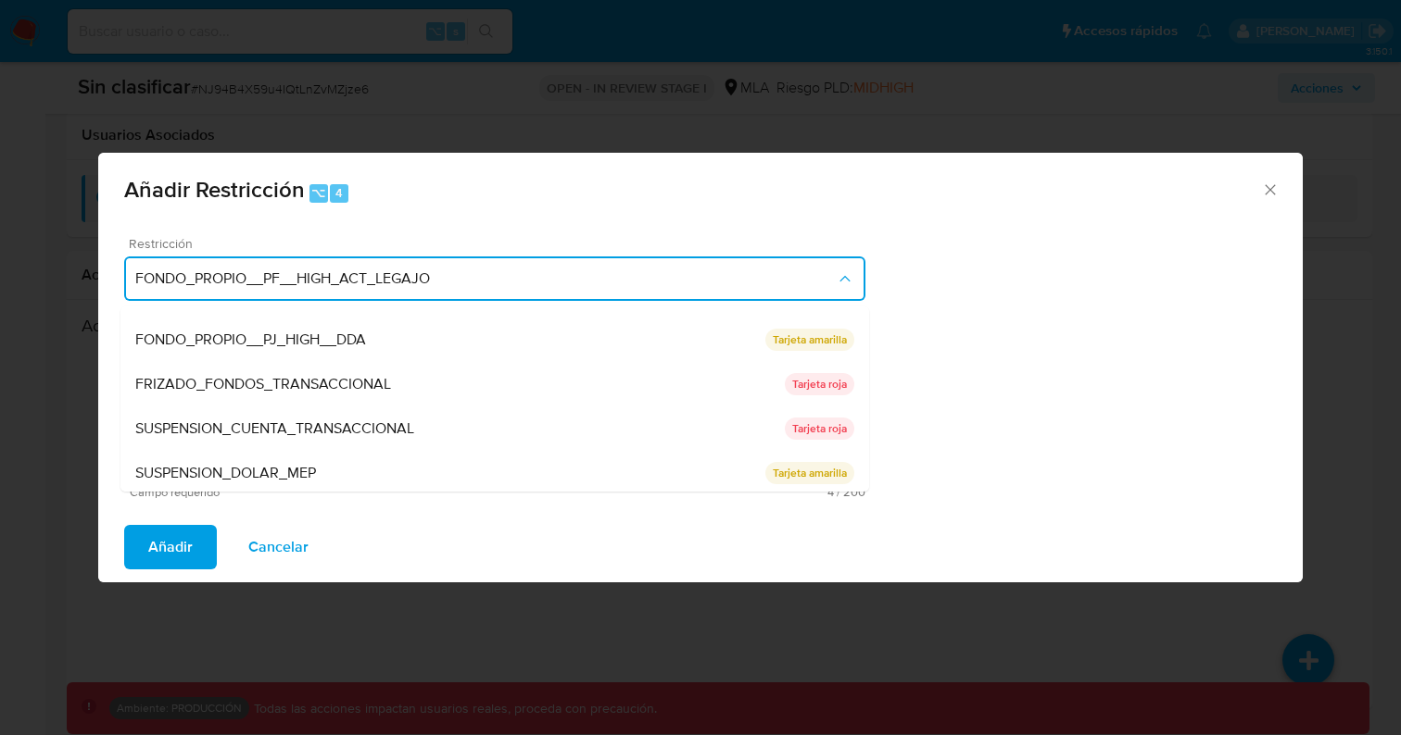
scroll to position [304, 0]
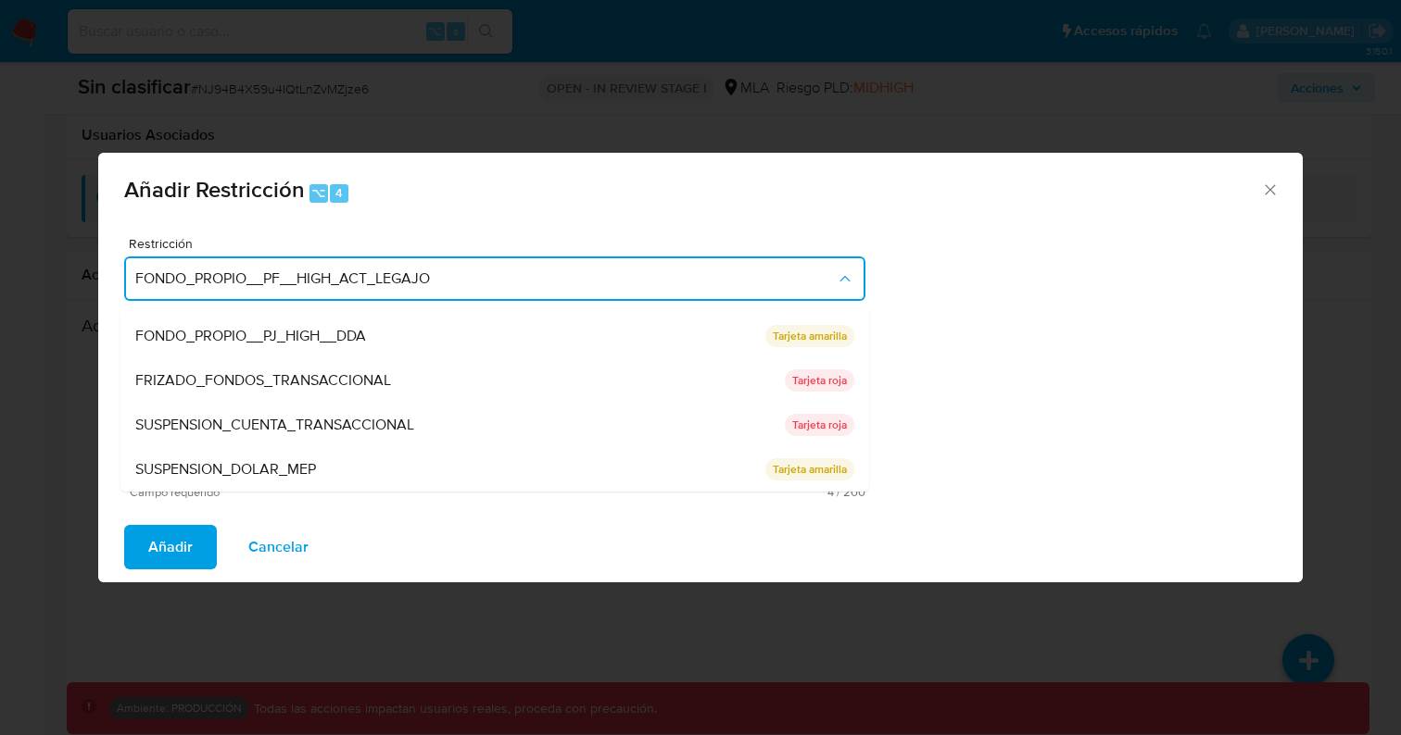
click at [923, 330] on div "Restricción FONDO_PROPIO__PF__HIGH_ACT_LEGAJO SUSPENSION_CON_RETIROS_SCREENING …" at bounding box center [700, 367] width 1204 height 290
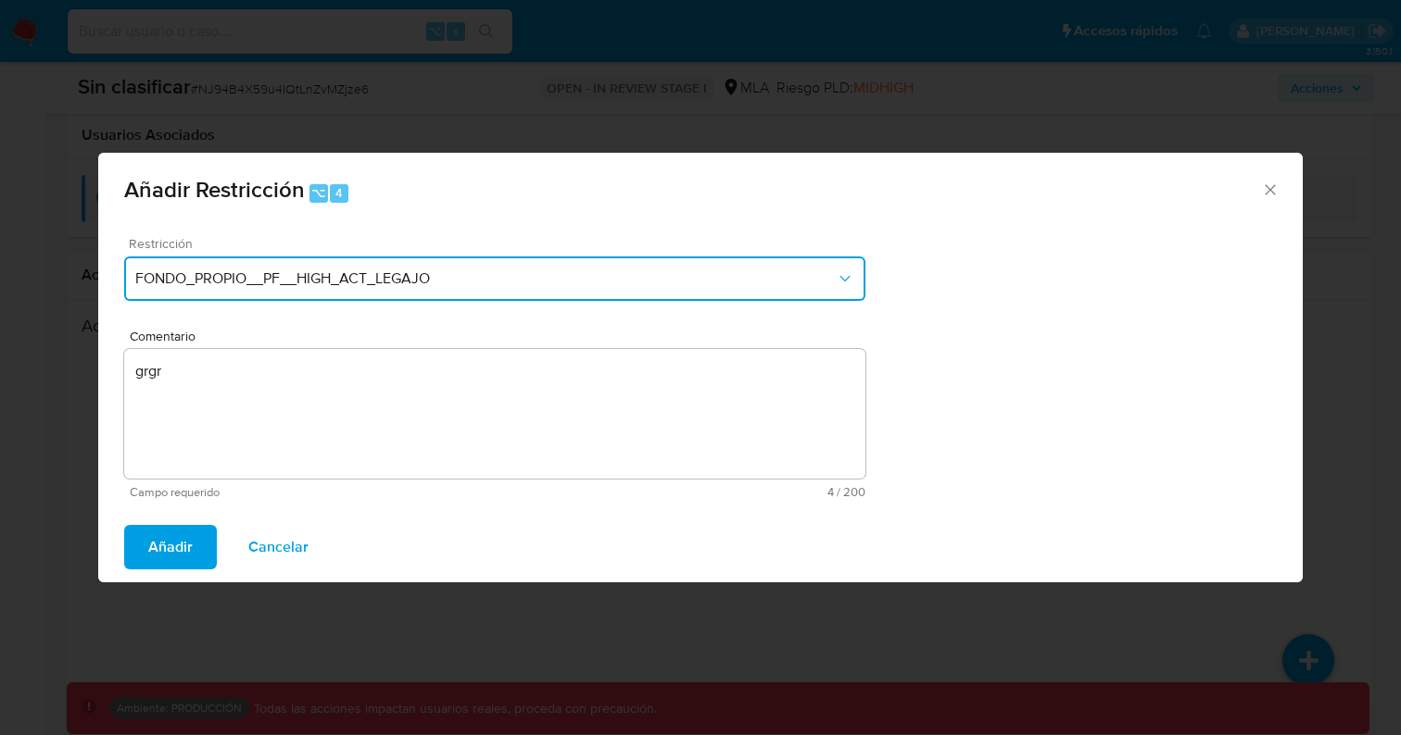
click at [641, 293] on button "FONDO_PROPIO__PF__HIGH_ACT_LEGAJO" at bounding box center [494, 279] width 741 height 44
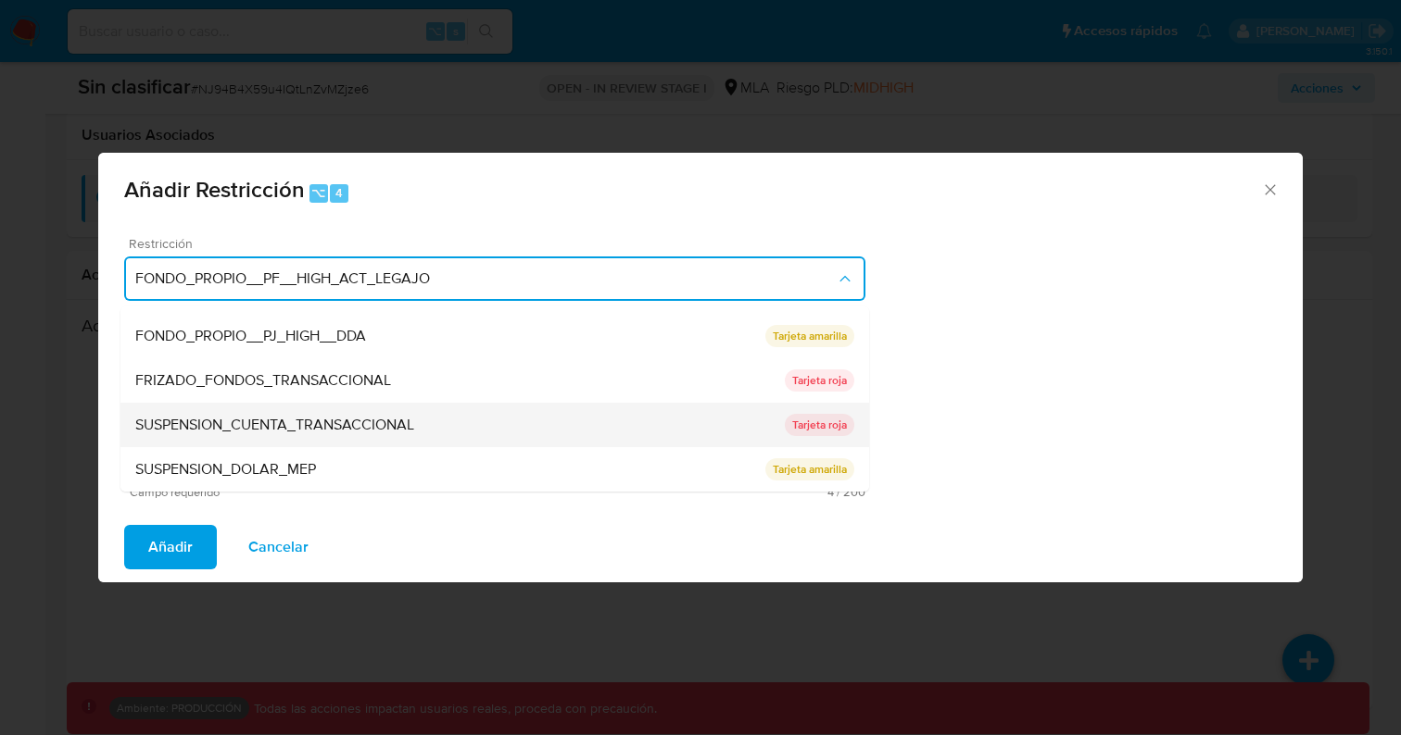
click at [384, 412] on div "SUSPENSION_CUENTA_TRANSACCIONAL" at bounding box center [459, 425] width 649 height 44
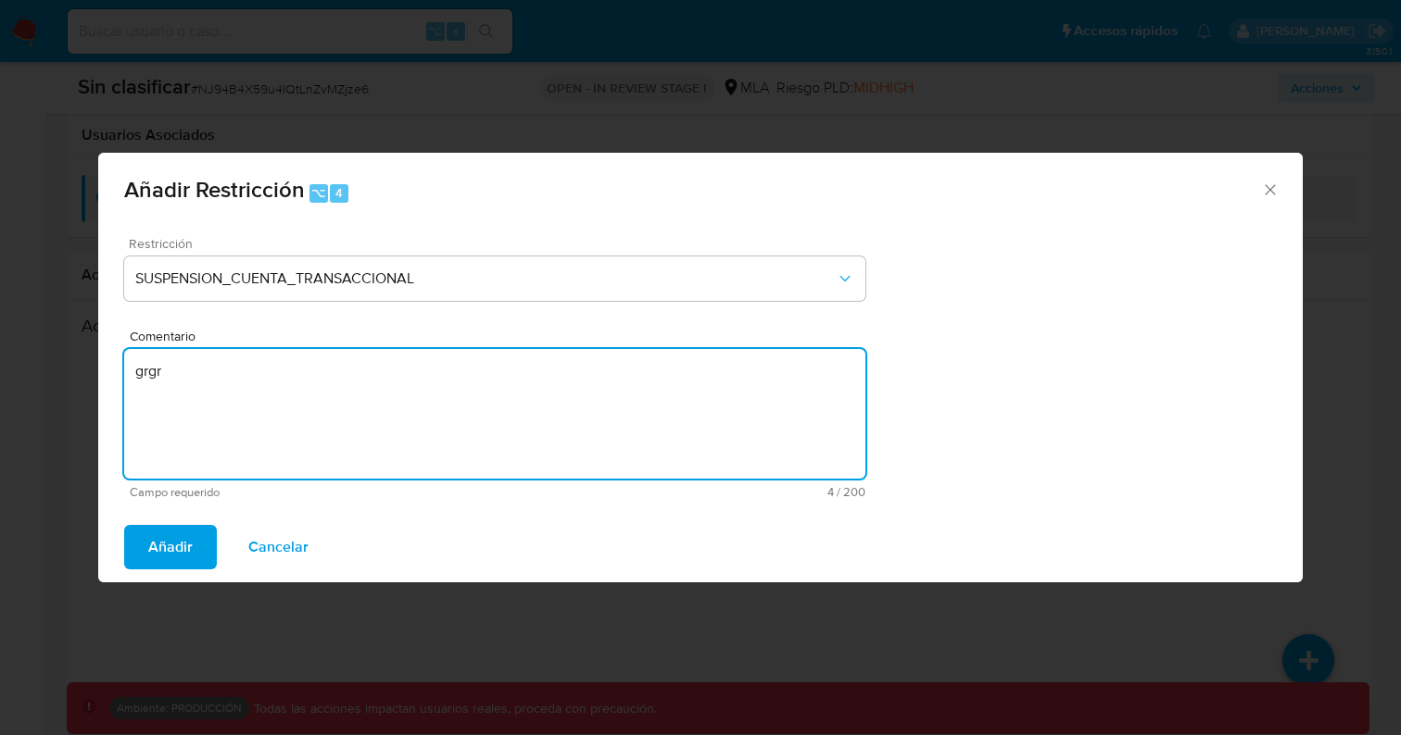
click at [406, 383] on textarea "grgr" at bounding box center [494, 414] width 741 height 130
click at [1273, 196] on icon "Cerrar ventana" at bounding box center [1270, 190] width 19 height 19
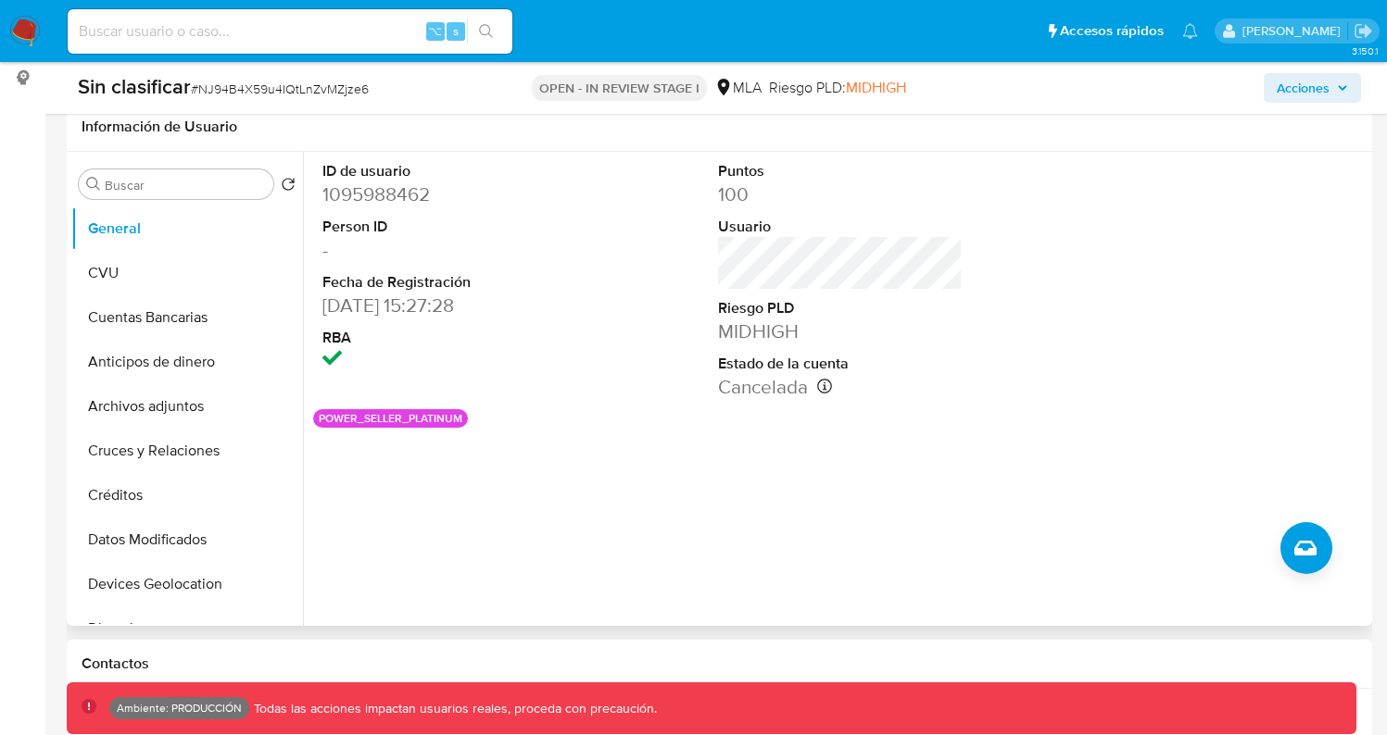
scroll to position [268, 0]
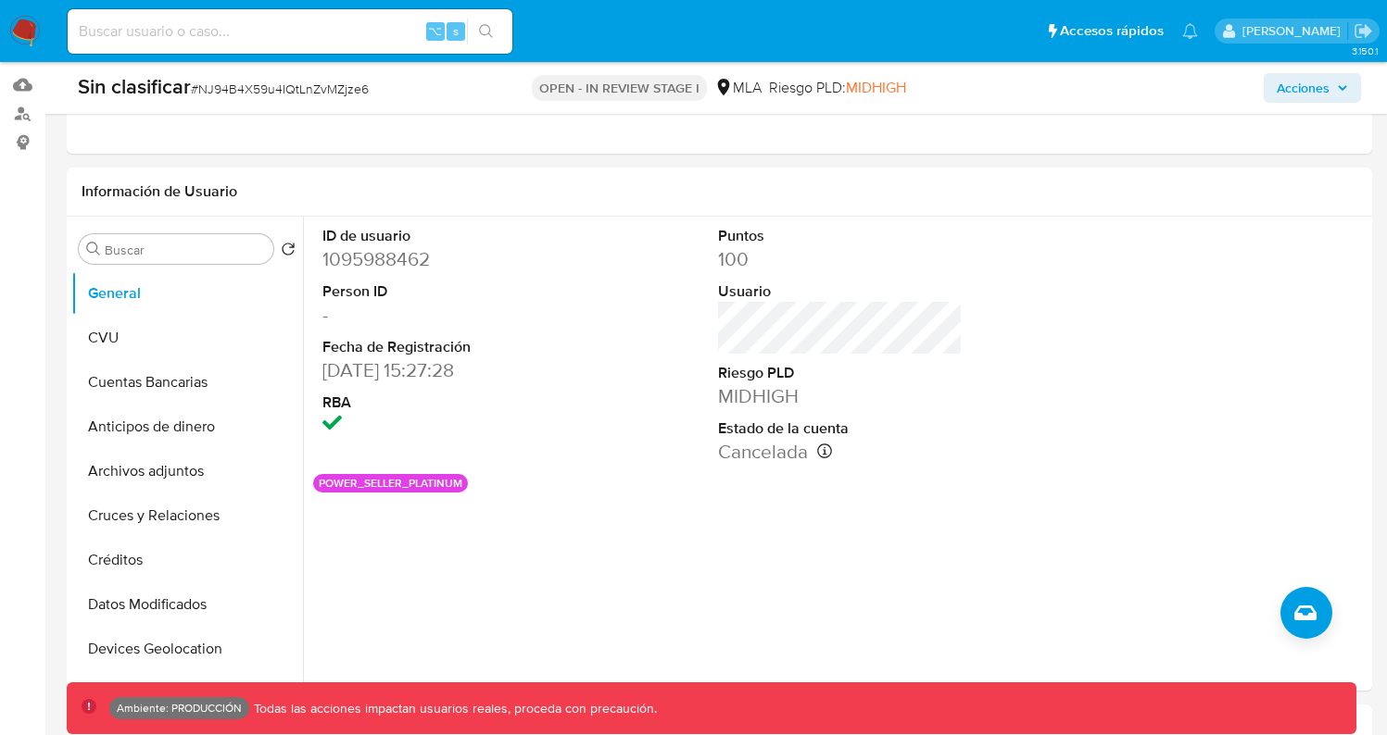
click at [288, 37] on input at bounding box center [290, 31] width 445 height 24
type input "fravega"
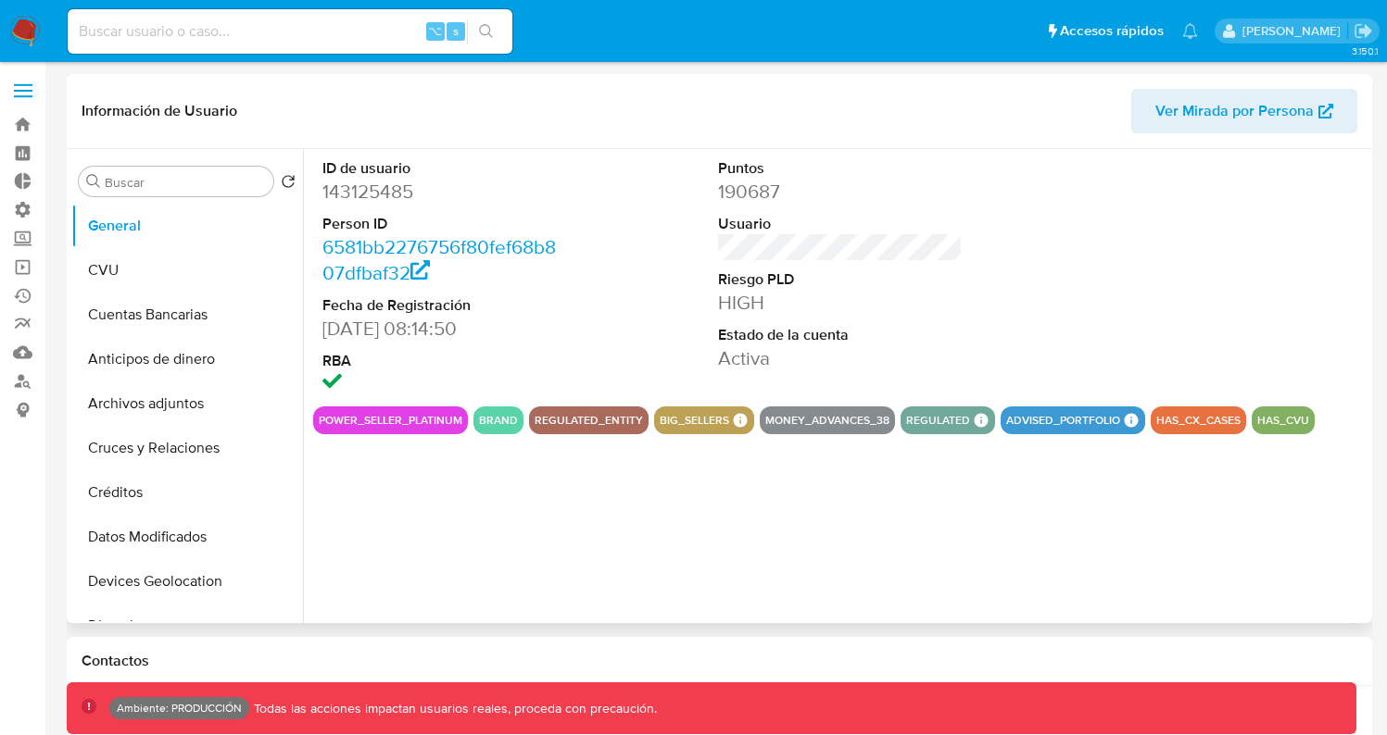
select select "10"
click at [680, 419] on button "big_sellers" at bounding box center [694, 420] width 69 height 7
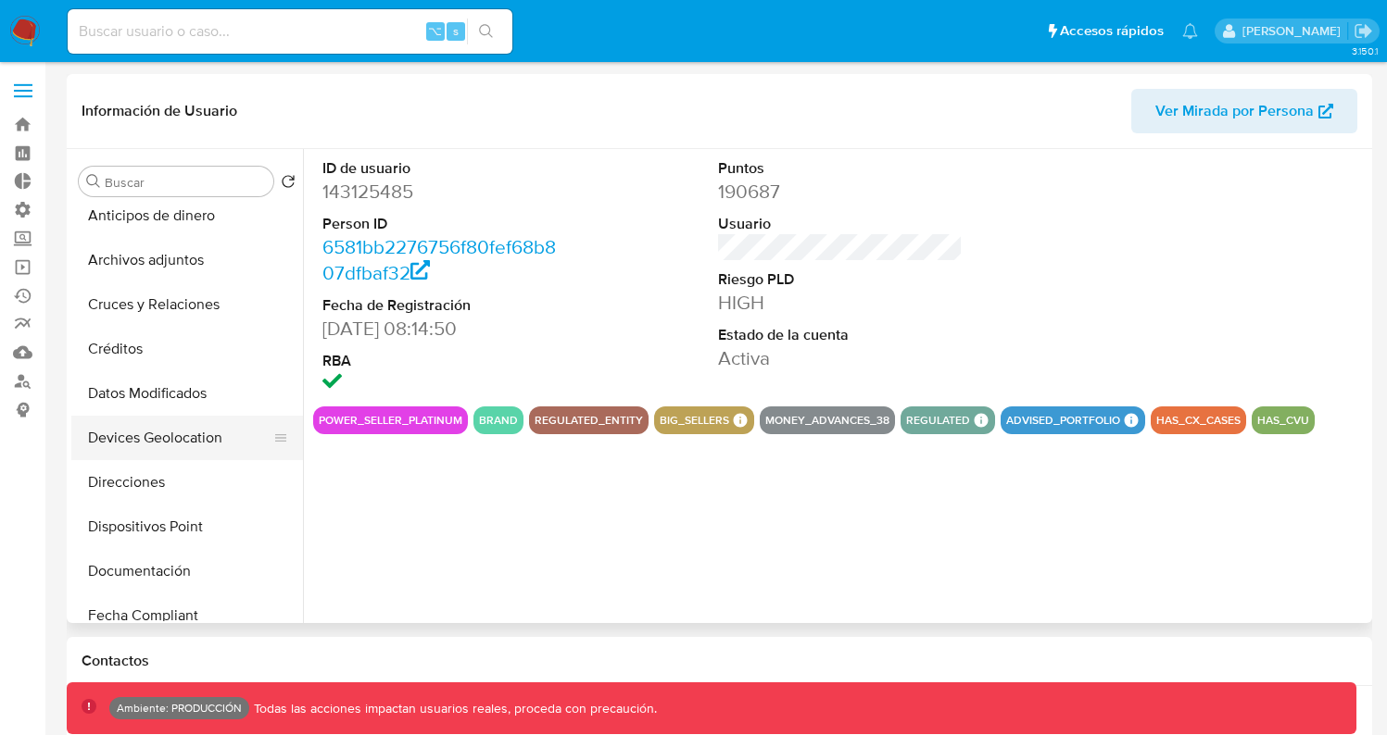
scroll to position [140, 0]
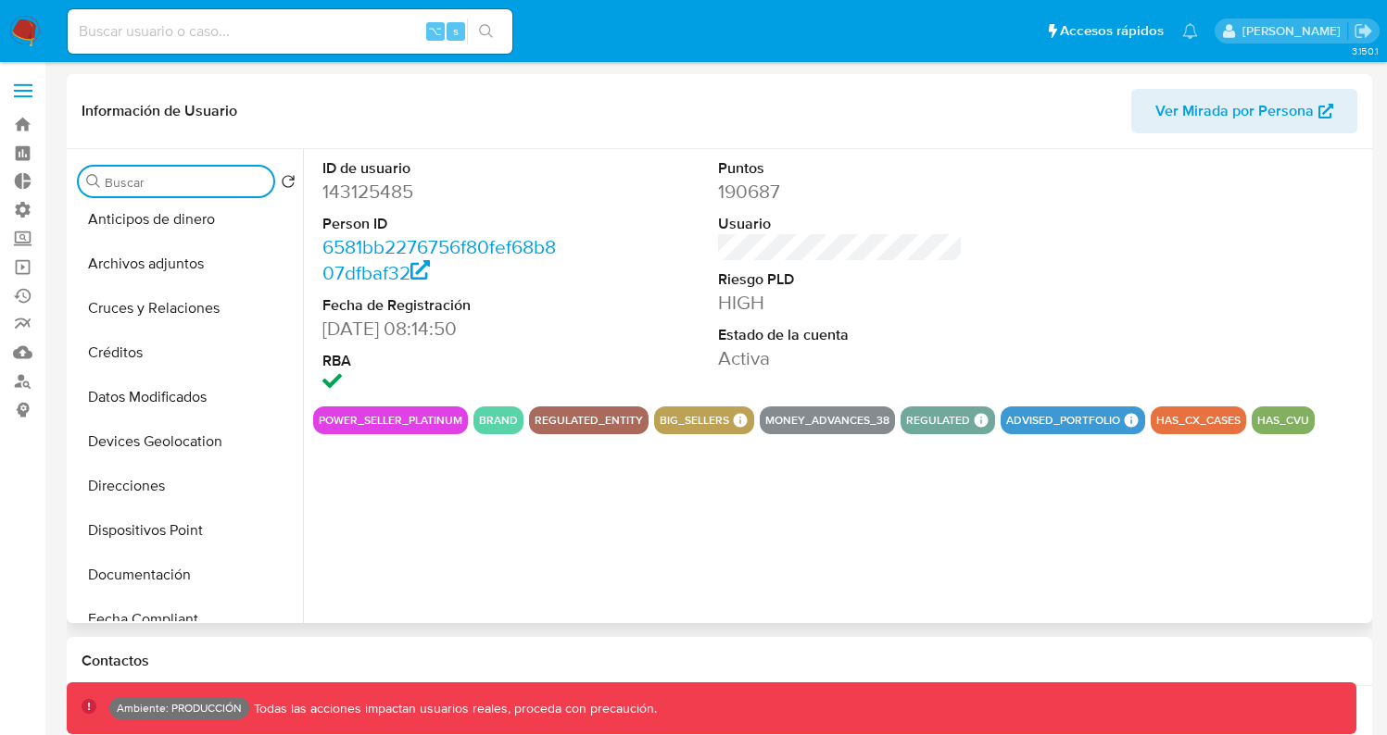
click at [147, 175] on input "Buscar" at bounding box center [185, 182] width 161 height 17
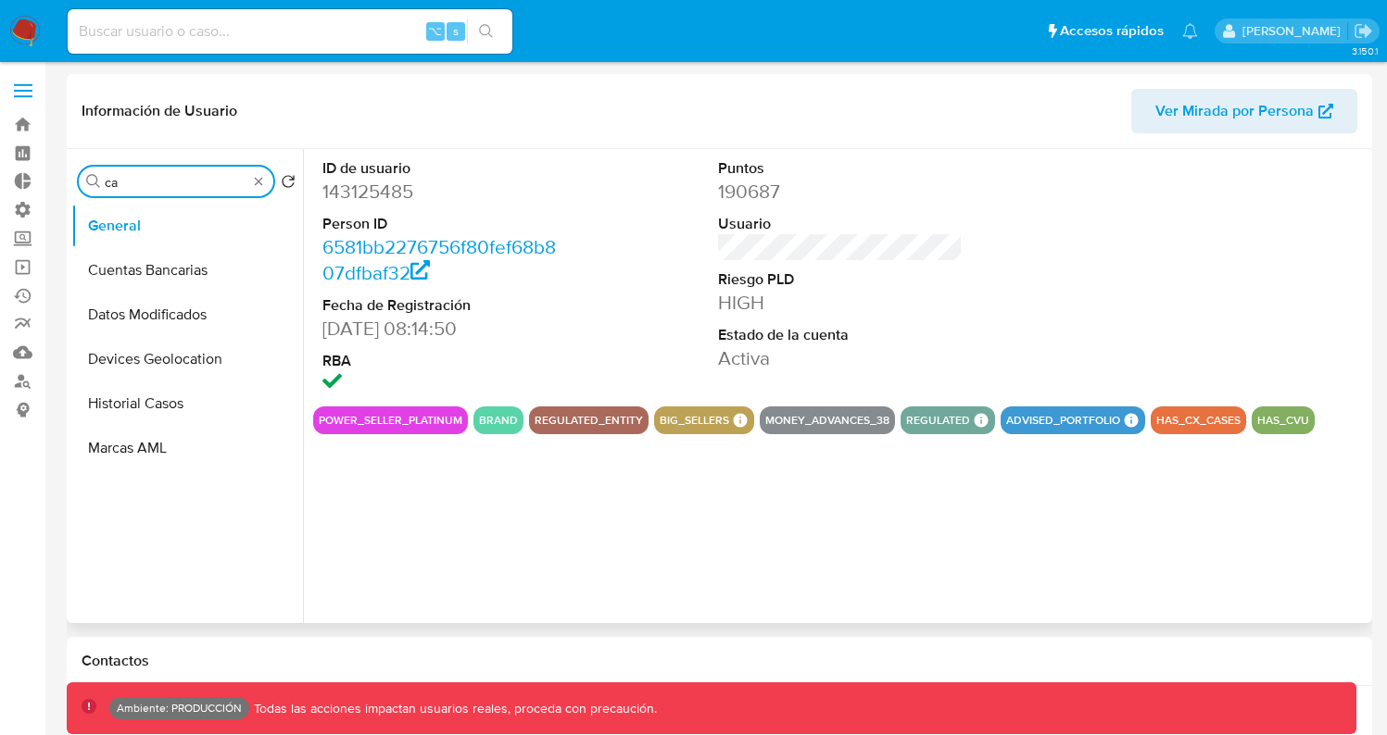
scroll to position [0, 0]
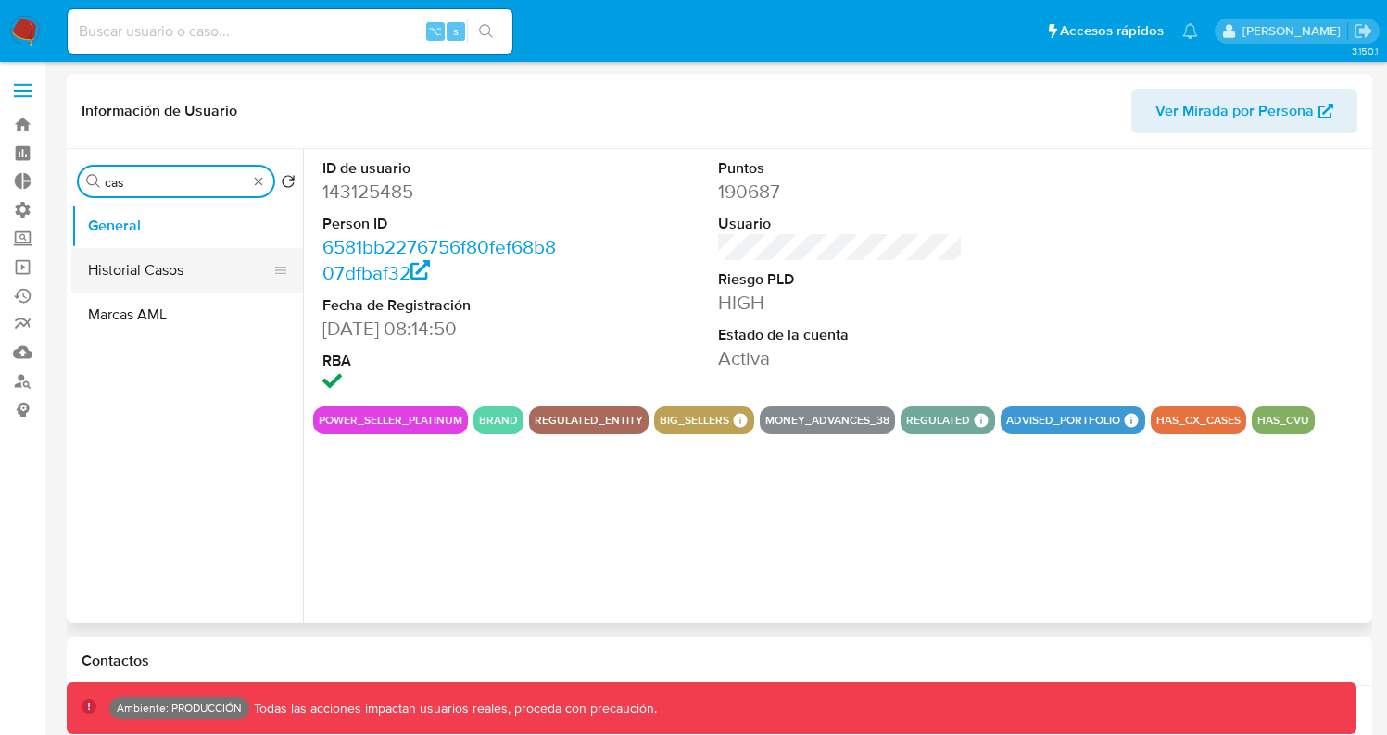
type input "cas"
click at [135, 279] on button "Historial Casos" at bounding box center [179, 270] width 217 height 44
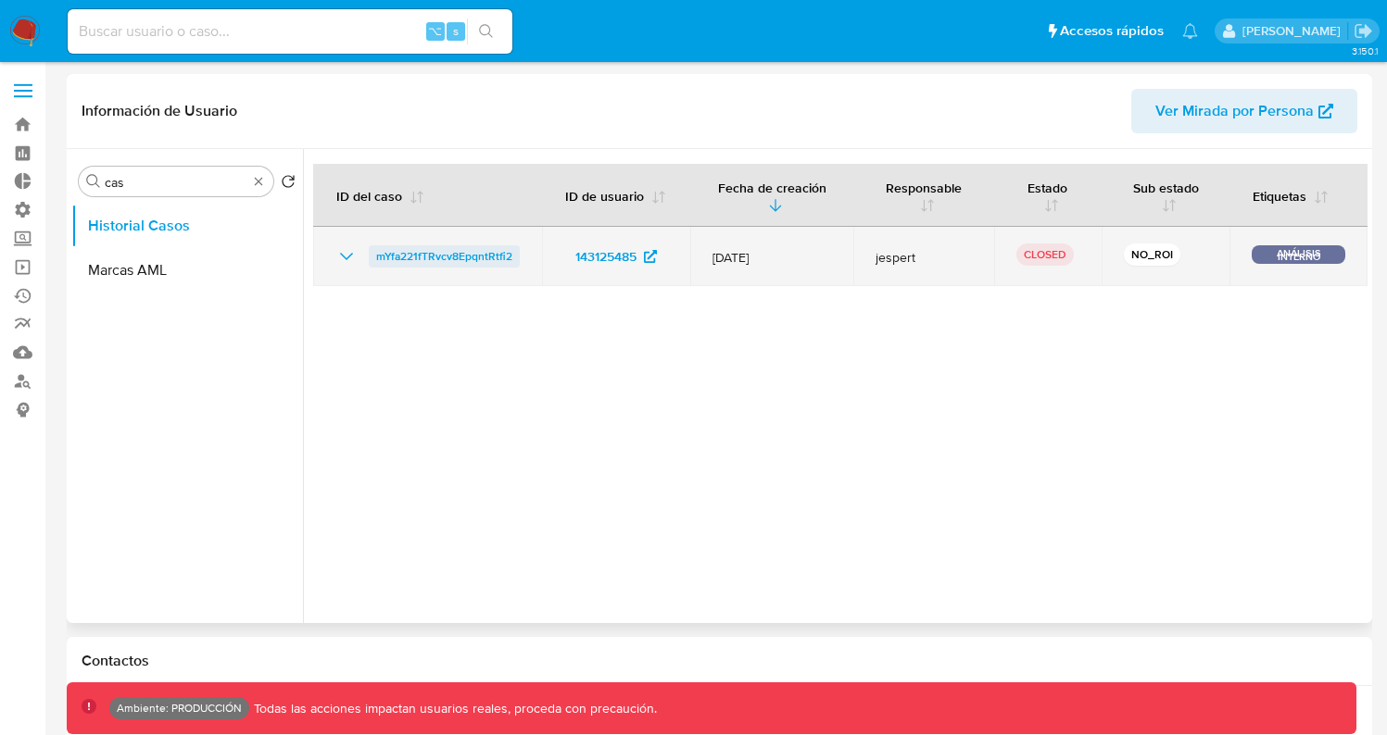
click at [421, 252] on span "mYfa221fTRvcv8EpqntRtfi2" at bounding box center [444, 256] width 136 height 22
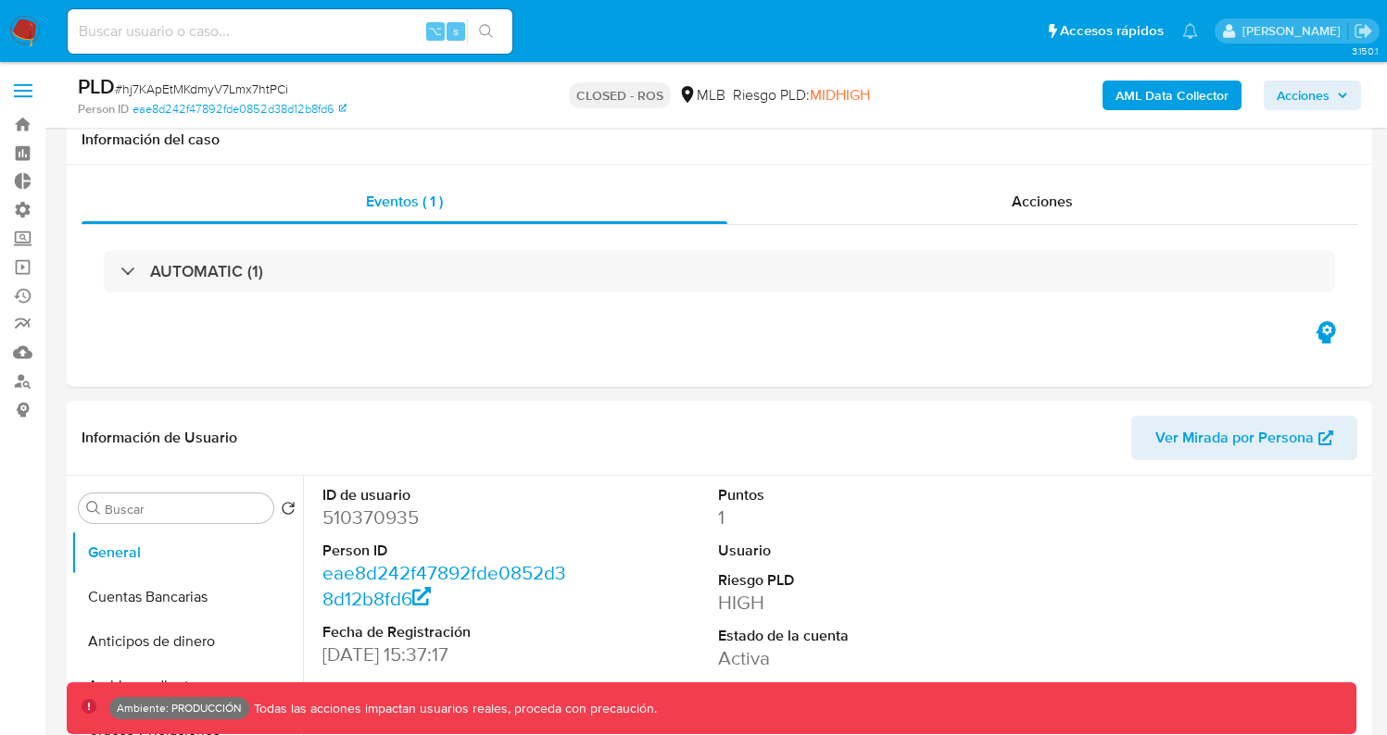
select select "10"
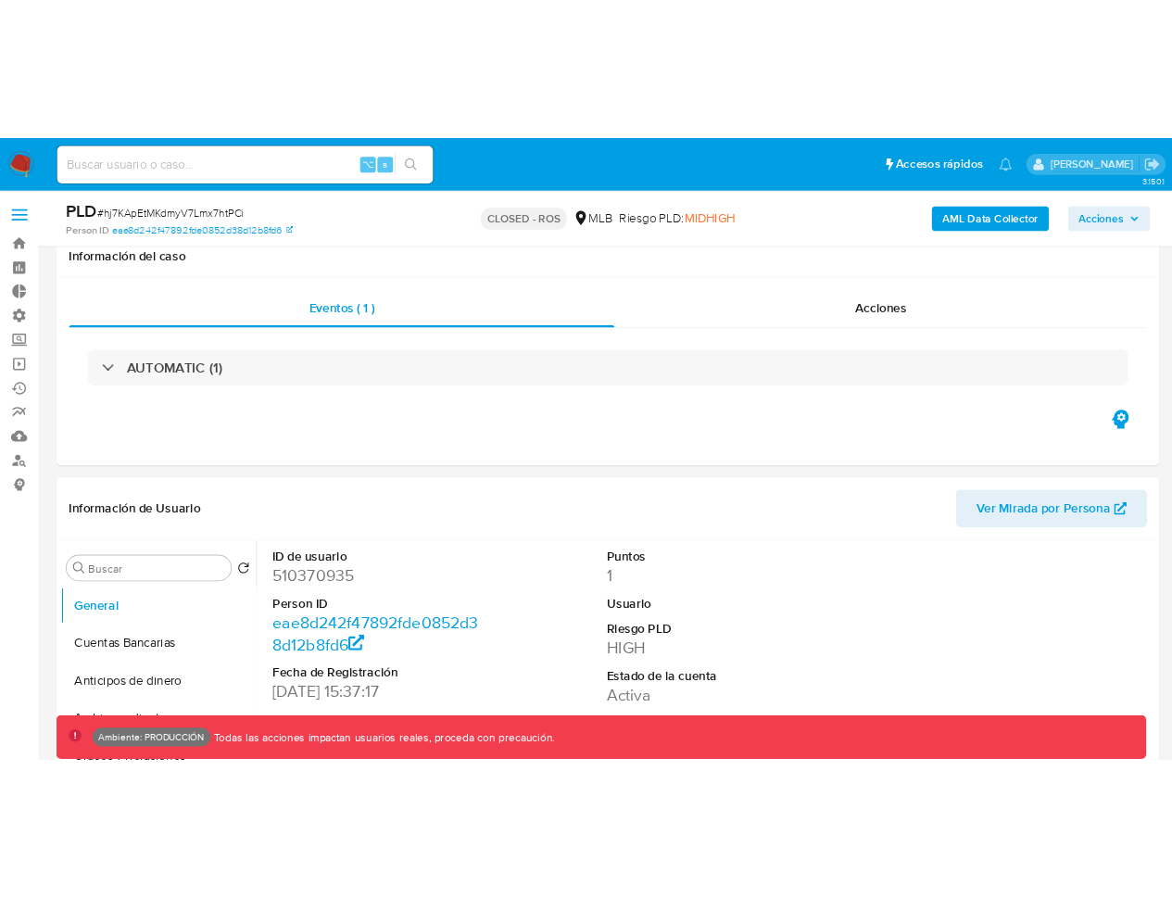
scroll to position [2090, 0]
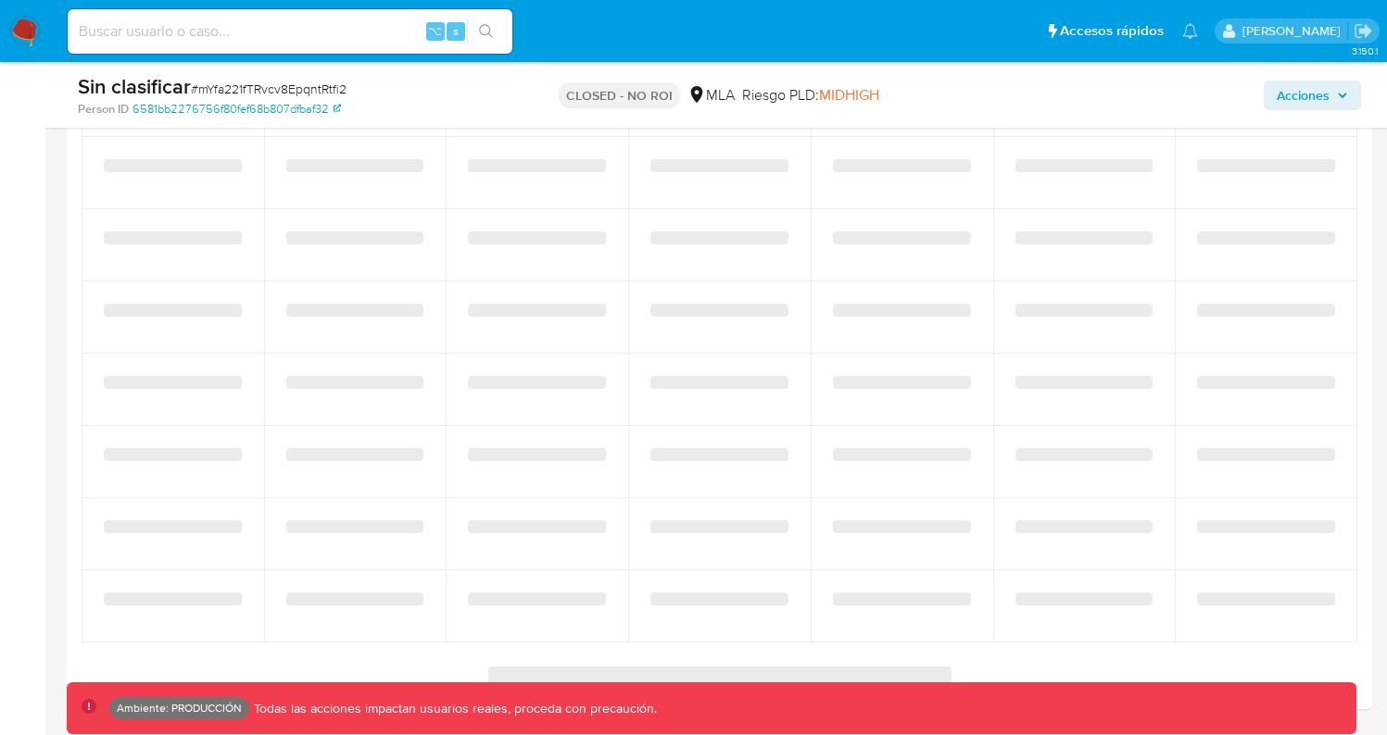
select select "10"
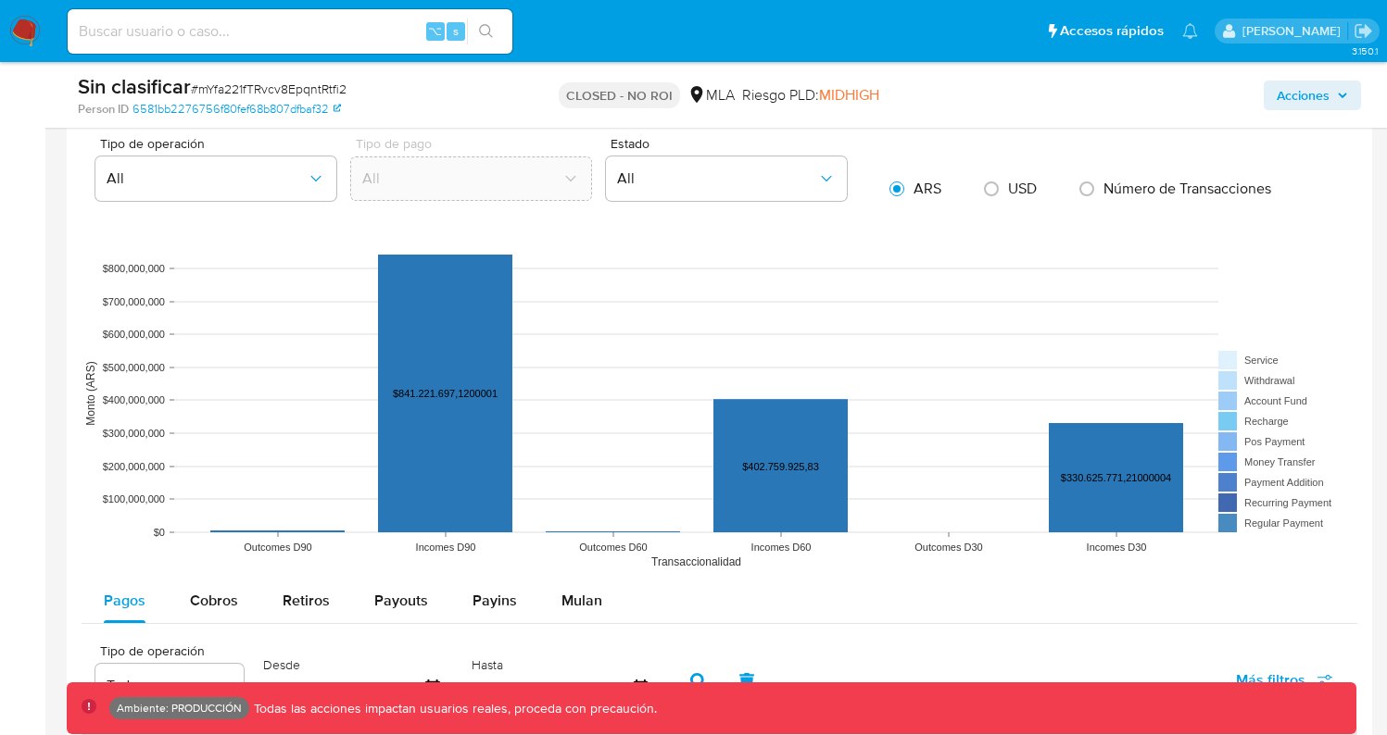
scroll to position [2654, 0]
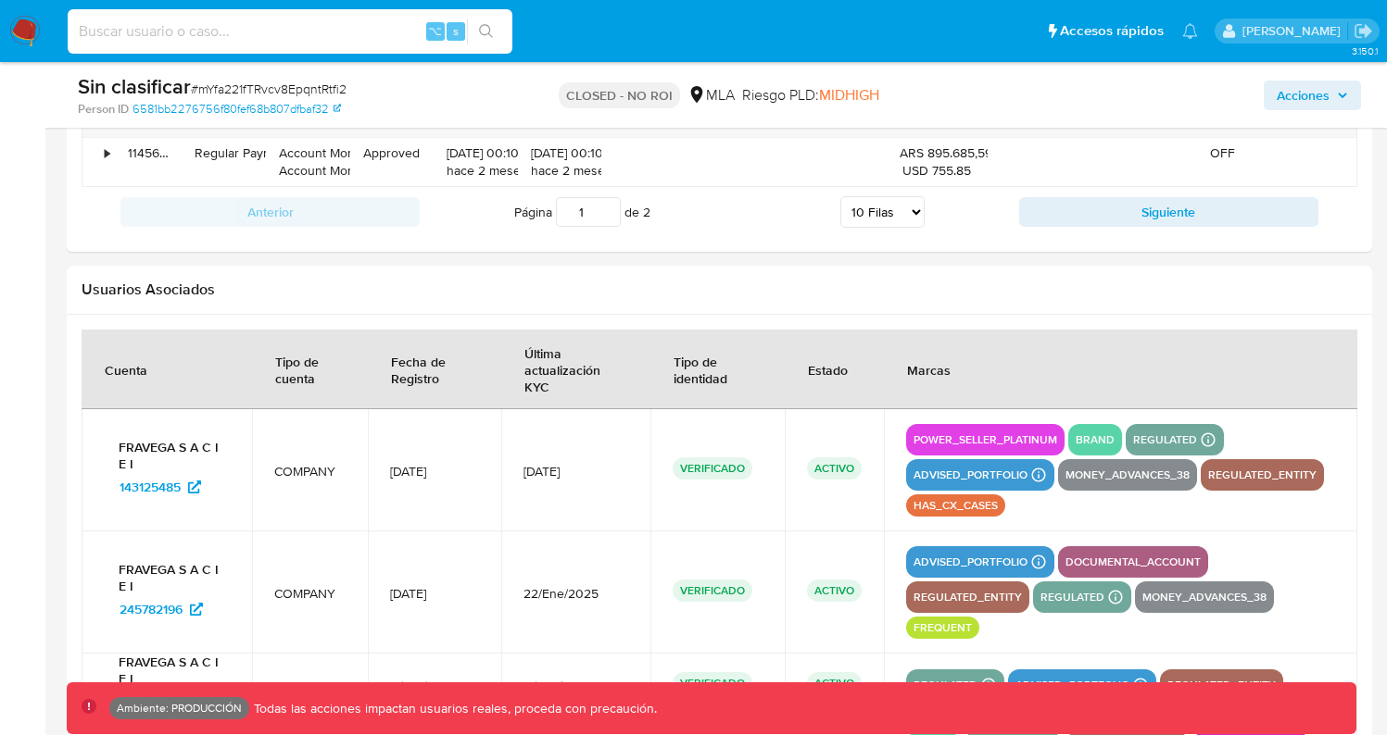
click at [283, 41] on input at bounding box center [290, 31] width 445 height 24
type input "f"
click at [29, 37] on img at bounding box center [24, 31] width 31 height 31
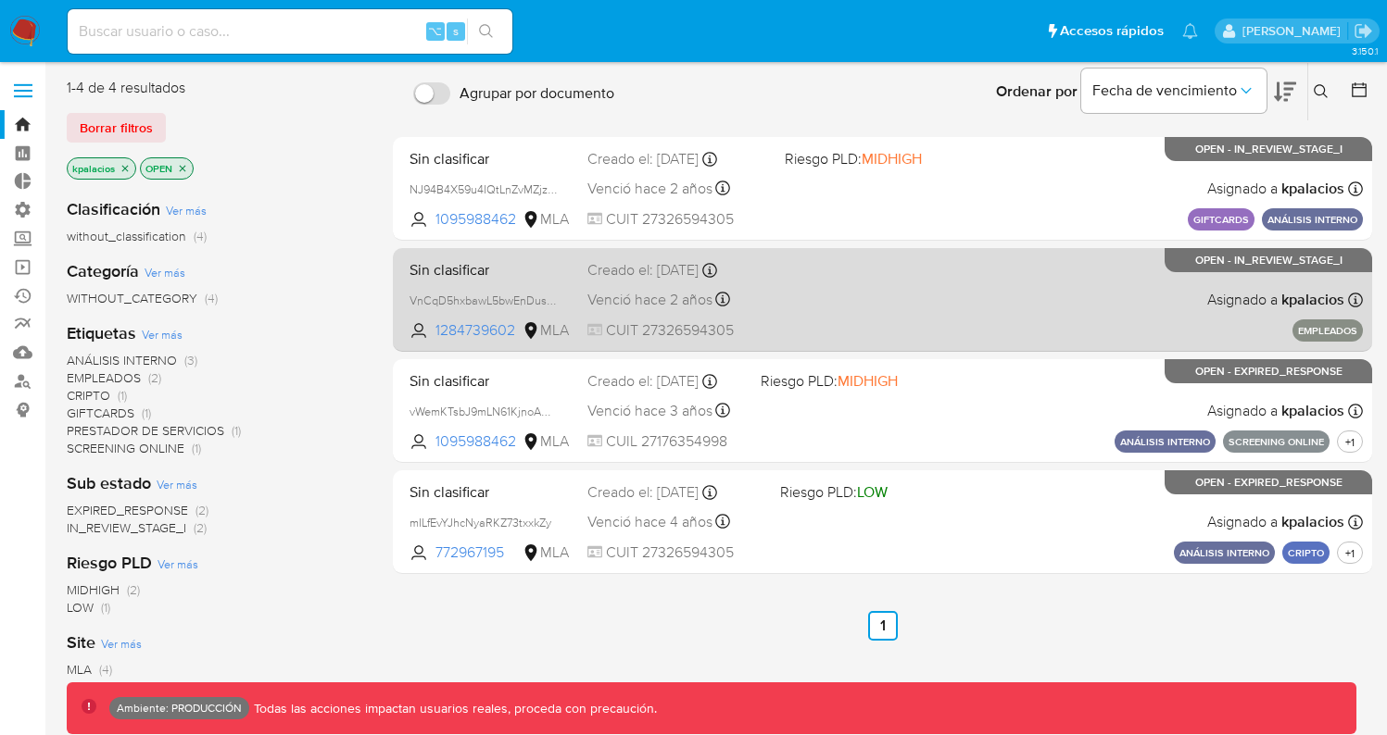
click at [858, 315] on div "Sin clasificar VnCqD5hxbawL5bwEnDusRaSA 1284739602 MLA Creado el: [DATE] Creado…" at bounding box center [882, 300] width 961 height 94
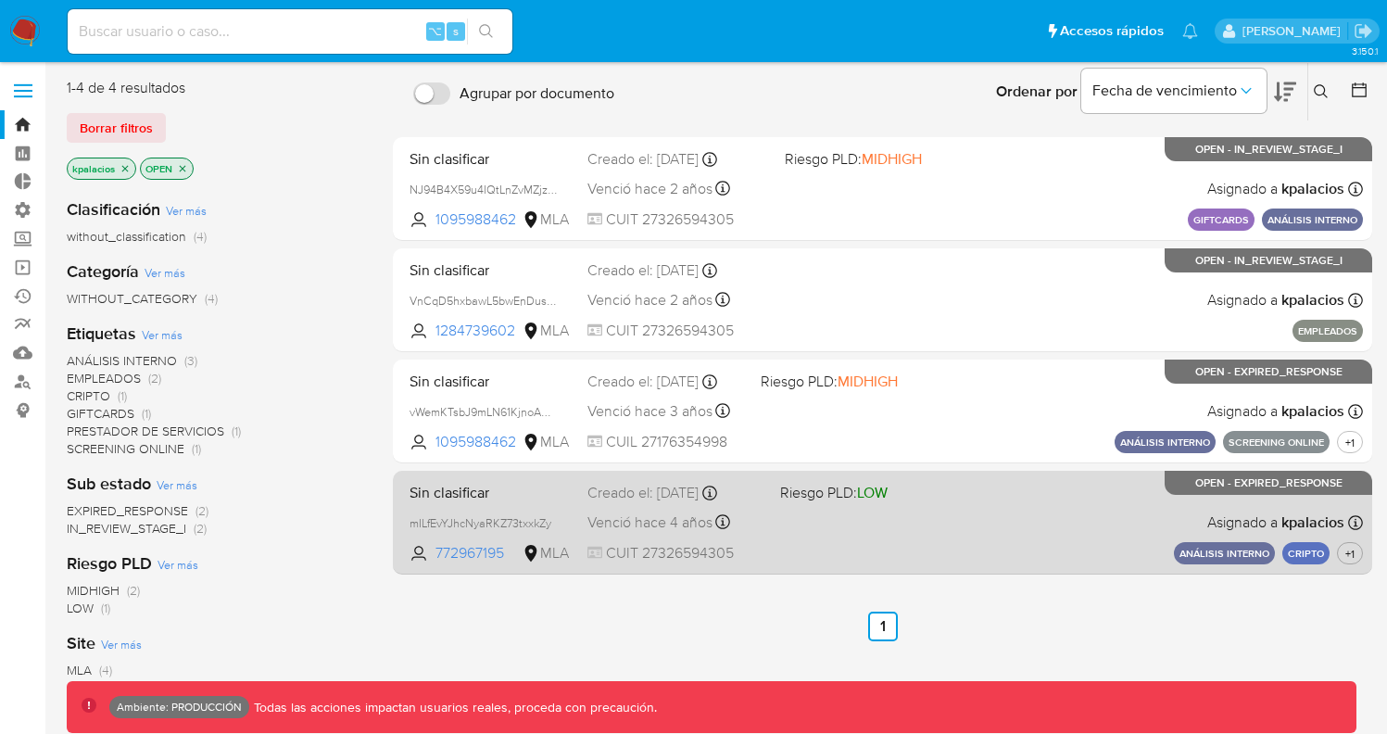
click at [863, 509] on div "Sin clasificar mILfEvYJhcNyaRKZ73txxkZy 772967195 MLA Riesgo PLD: LOW Creado el…" at bounding box center [882, 522] width 961 height 94
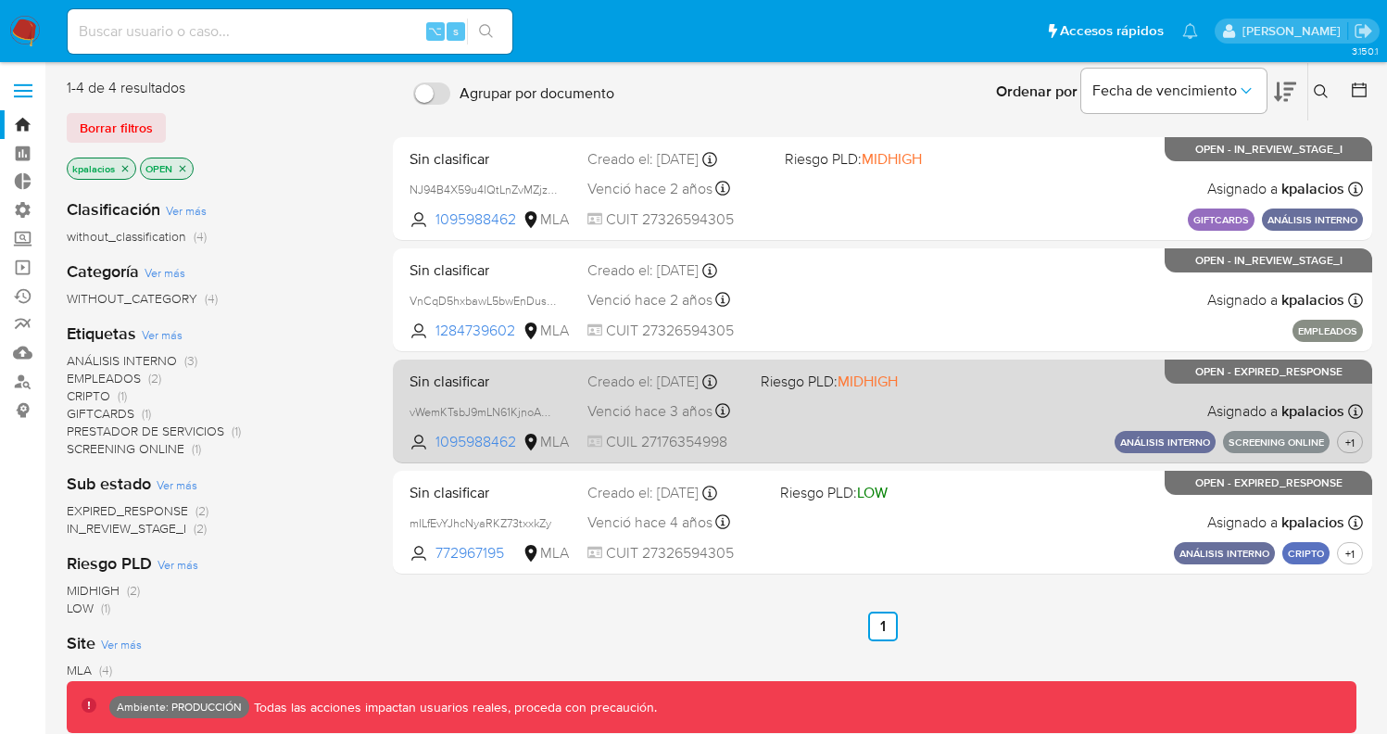
click at [891, 392] on span "MIDHIGH" at bounding box center [867, 381] width 60 height 21
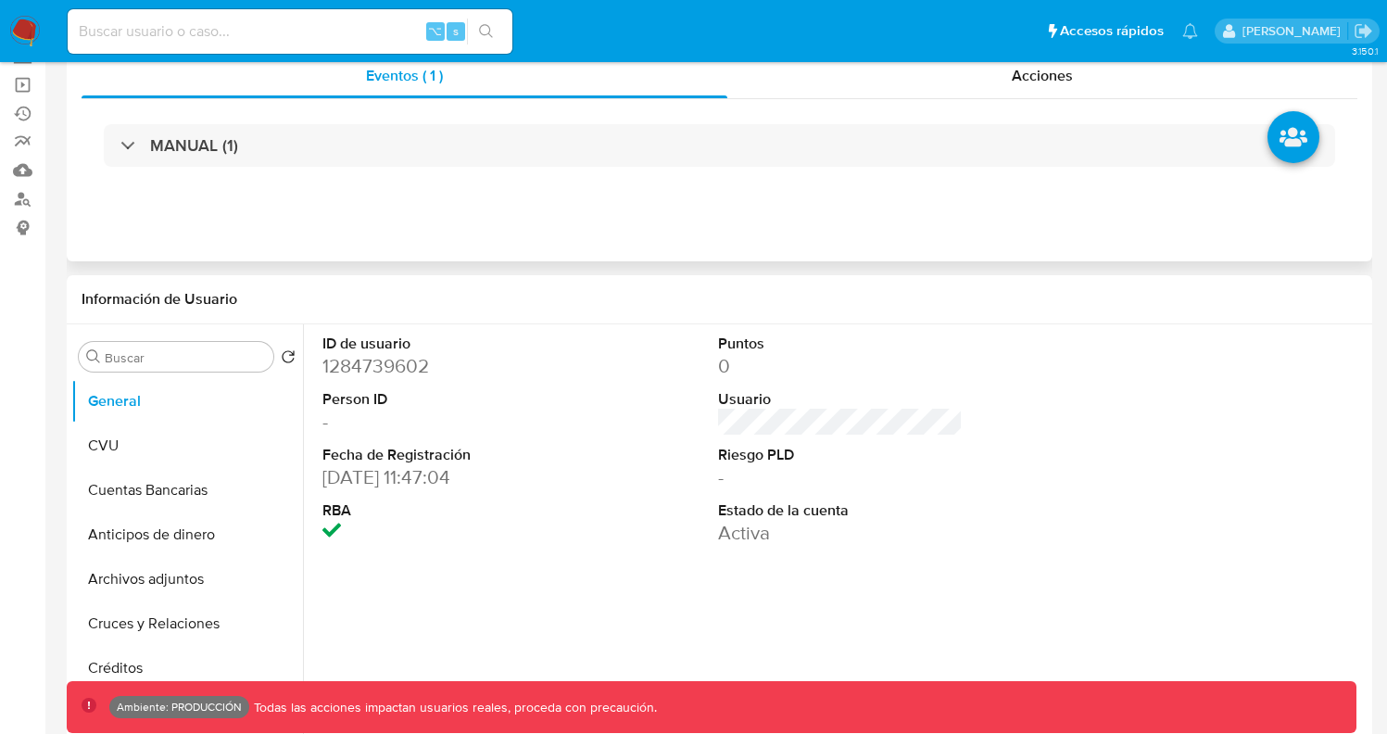
select select "10"
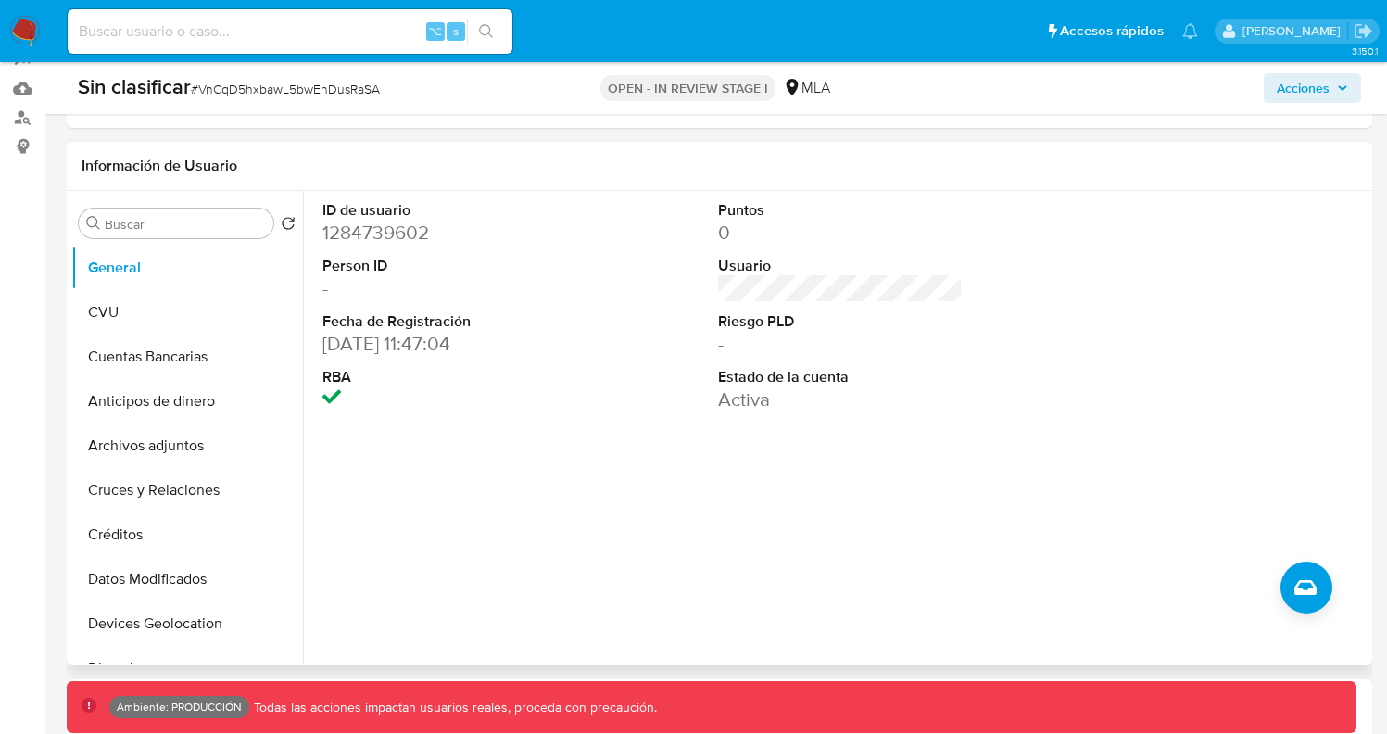
scroll to position [220, 0]
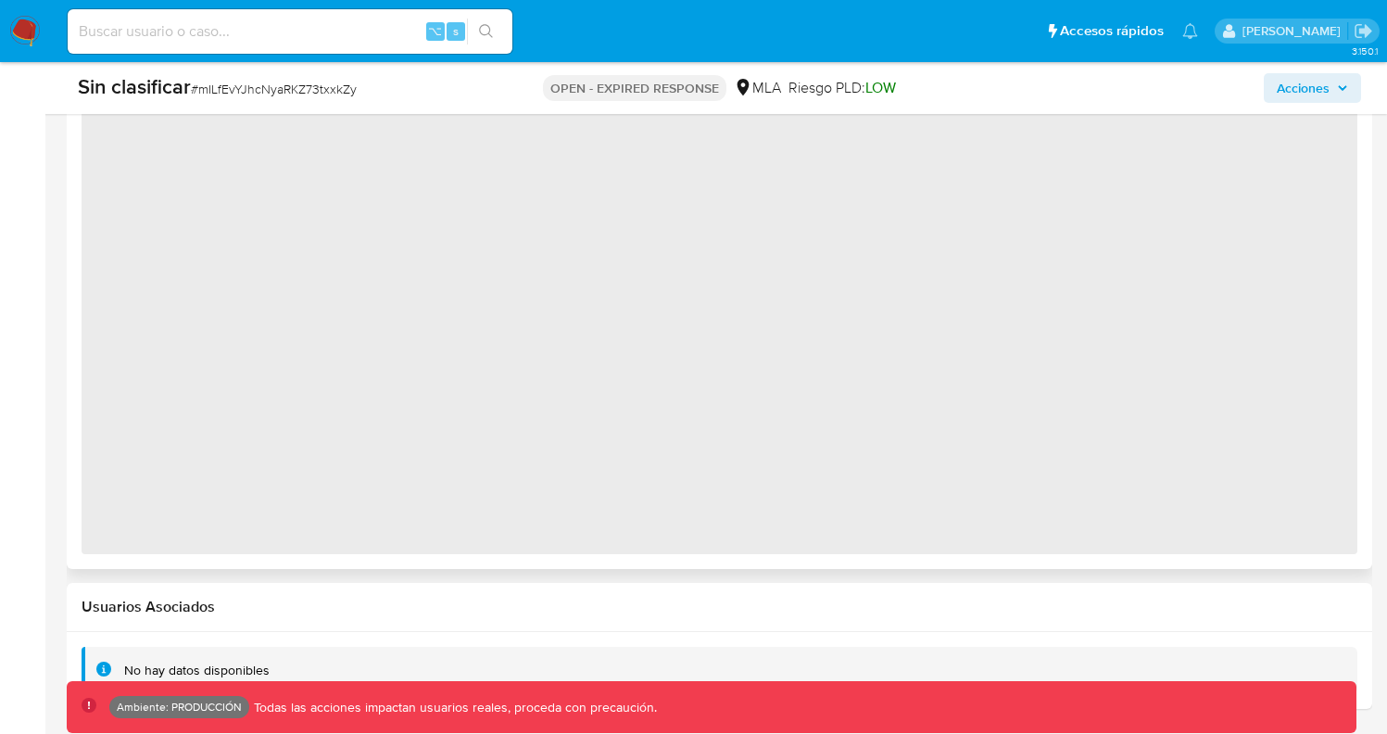
select select "10"
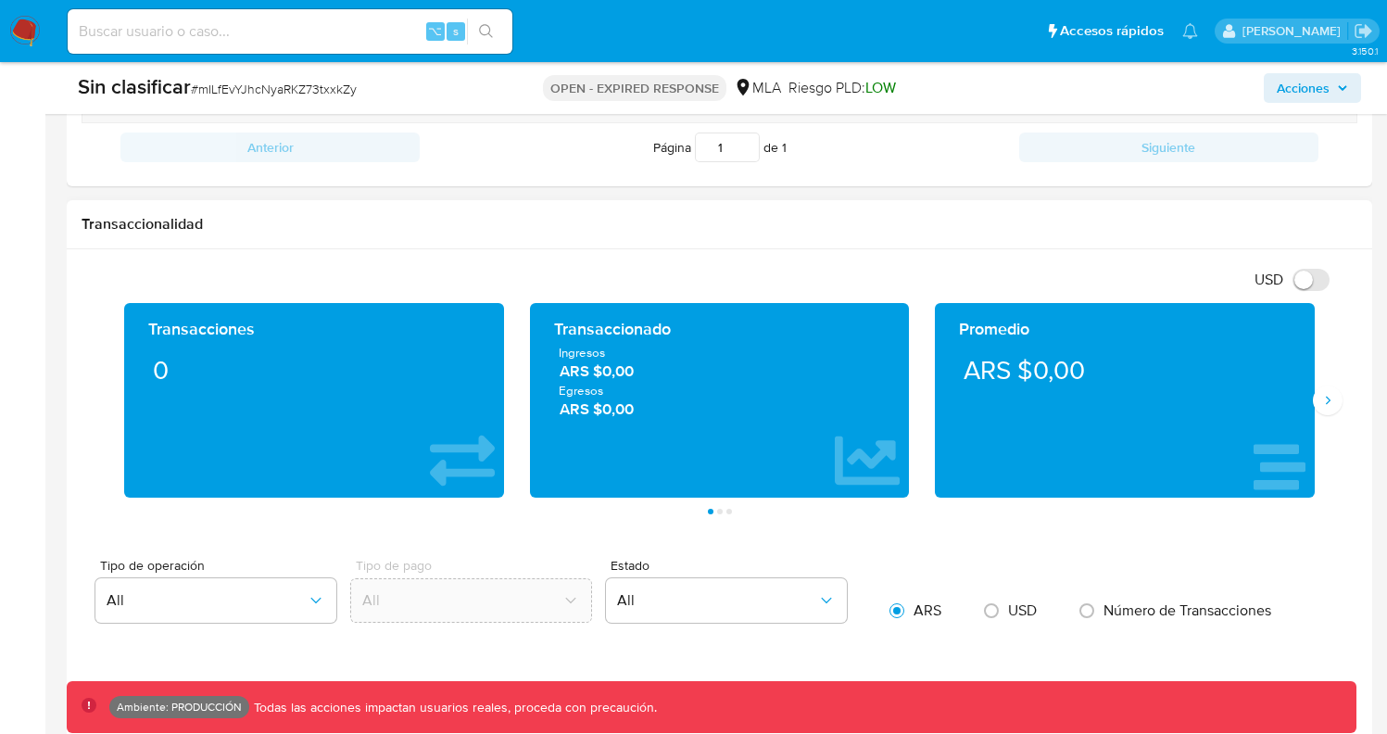
scroll to position [1146, 0]
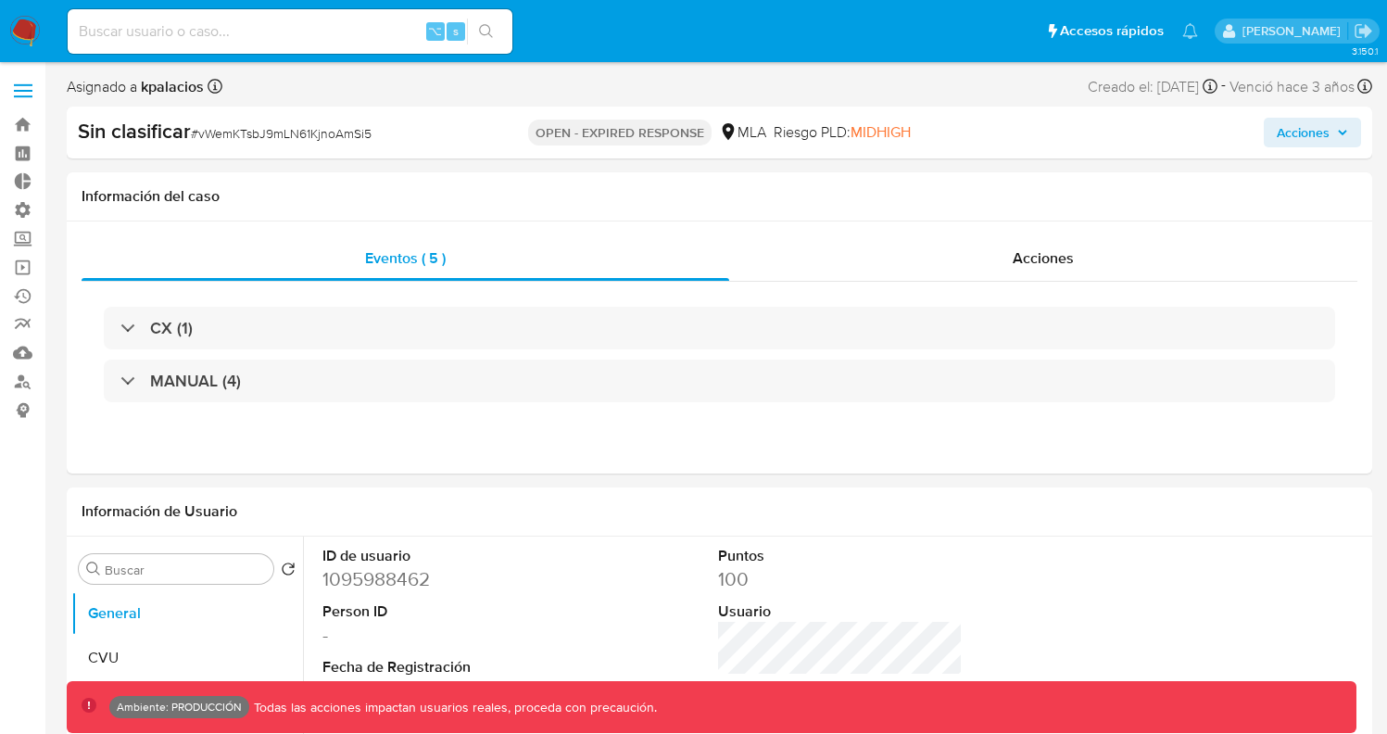
select select "10"
